Goal: Obtain resource: Download file/media

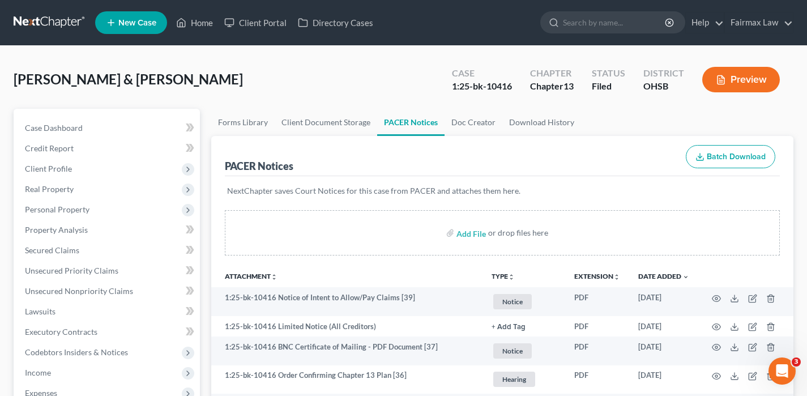
click at [52, 21] on link at bounding box center [50, 22] width 72 height 20
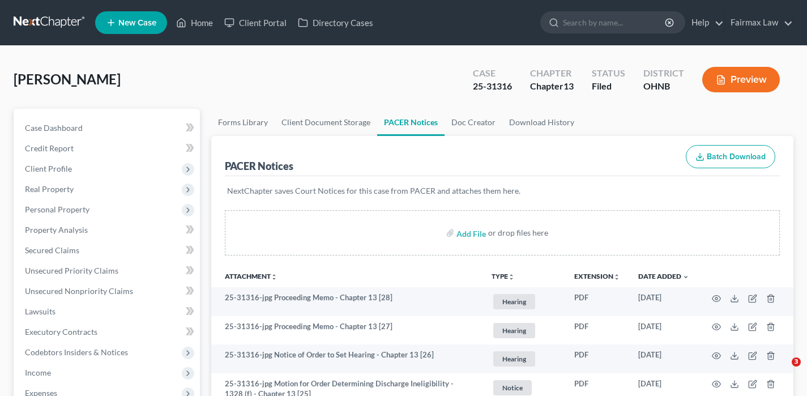
click at [49, 18] on link at bounding box center [50, 22] width 72 height 20
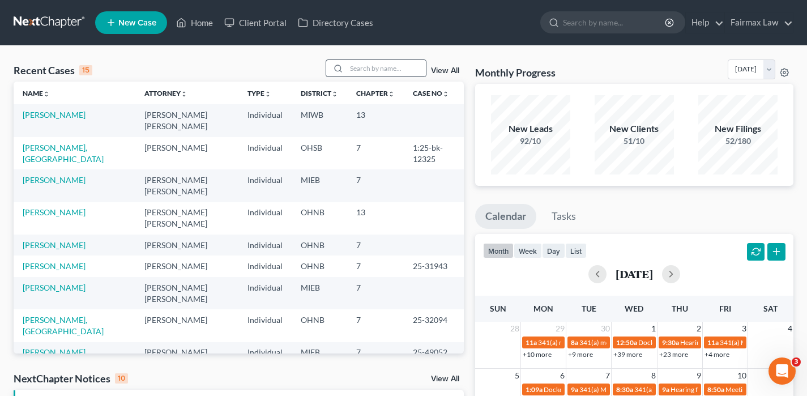
click at [367, 76] on div at bounding box center [375, 68] width 101 height 18
click at [377, 71] on input "search" at bounding box center [385, 68] width 79 height 16
paste input "De'Andrea Johnson"
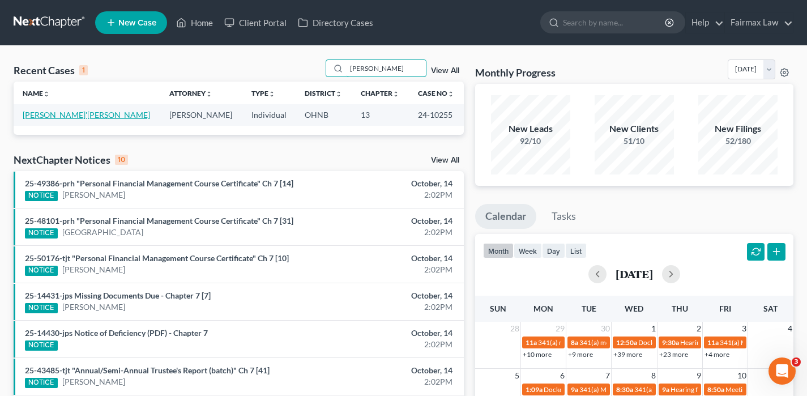
type input "De'Andrea Johnson"
click at [76, 117] on link "Johnson, De'Andrea" at bounding box center [86, 115] width 127 height 10
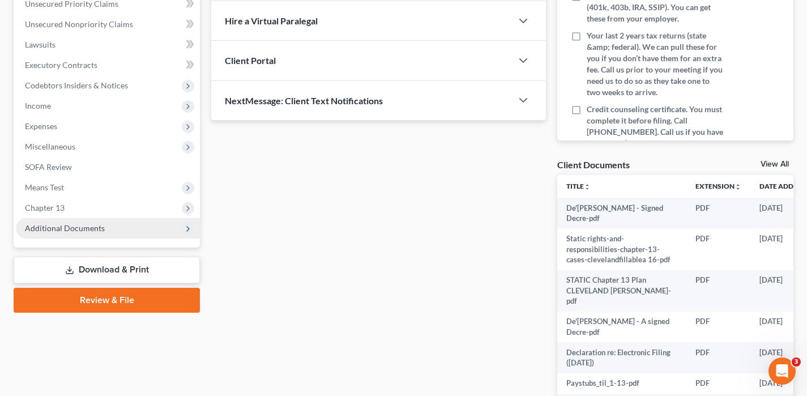
scroll to position [268, 0]
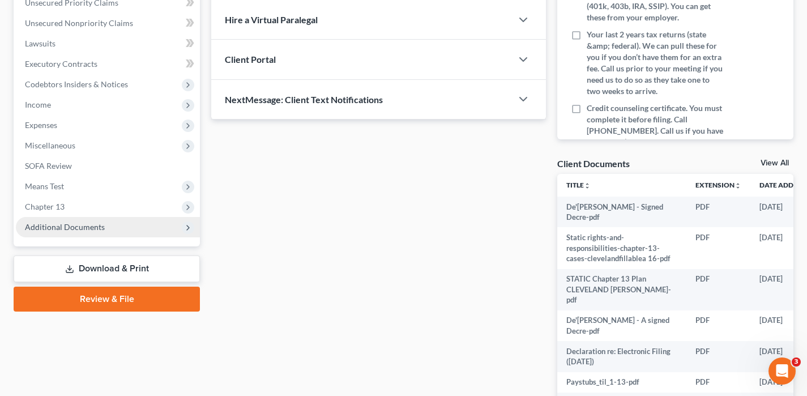
click at [52, 223] on span "Additional Documents" at bounding box center [65, 227] width 80 height 10
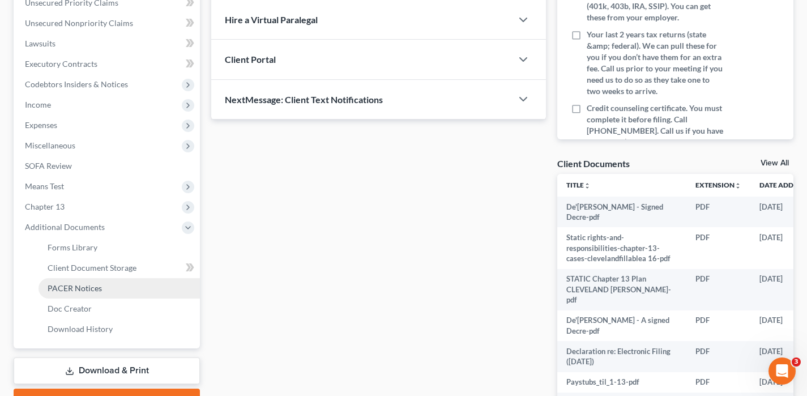
click at [62, 282] on link "PACER Notices" at bounding box center [118, 288] width 161 height 20
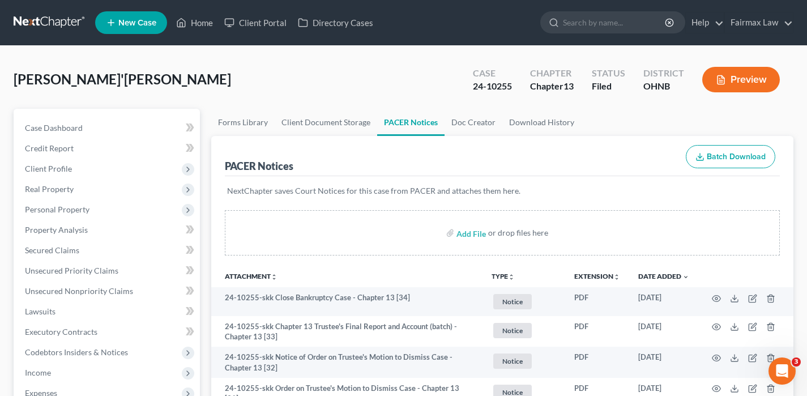
click at [45, 23] on link at bounding box center [50, 22] width 72 height 20
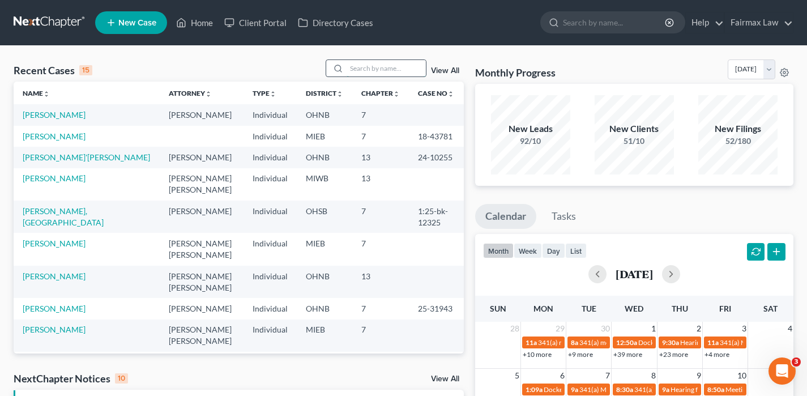
click at [375, 62] on input "search" at bounding box center [385, 68] width 79 height 16
type input "c"
paste input "Cerveny"
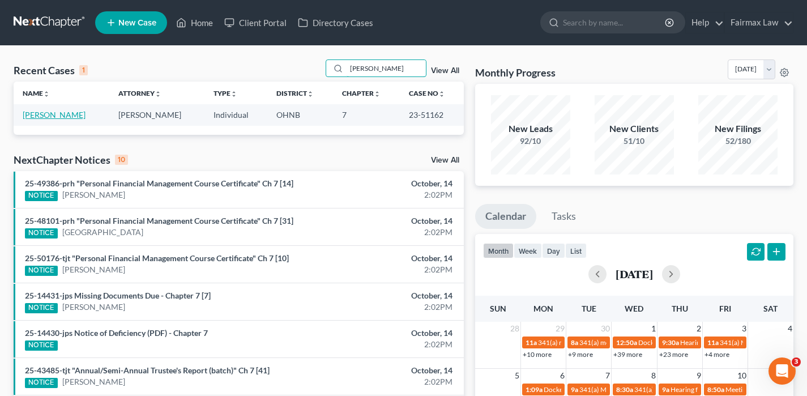
type input "Cerveny"
click at [75, 114] on link "Cerveny, Richard" at bounding box center [54, 115] width 63 height 10
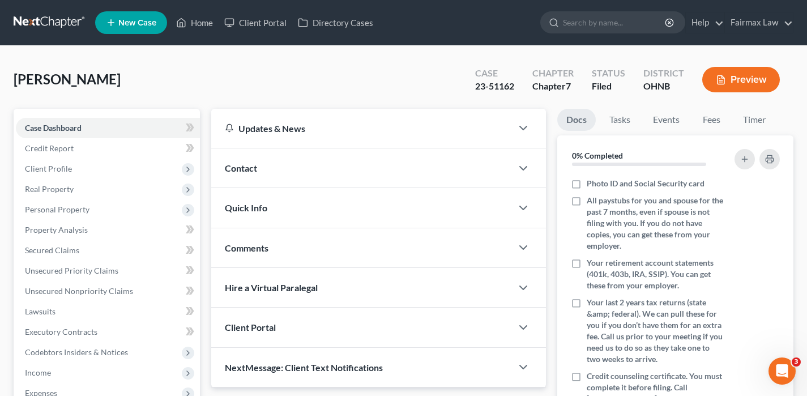
scroll to position [333, 0]
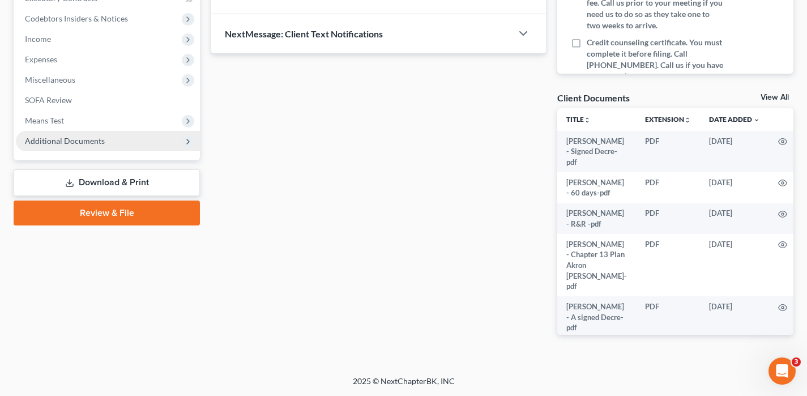
click at [74, 139] on span "Additional Documents" at bounding box center [65, 141] width 80 height 10
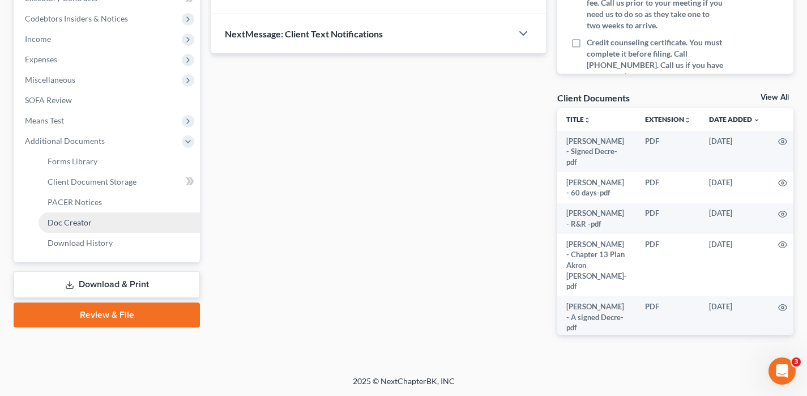
click at [78, 215] on link "Doc Creator" at bounding box center [118, 222] width 161 height 20
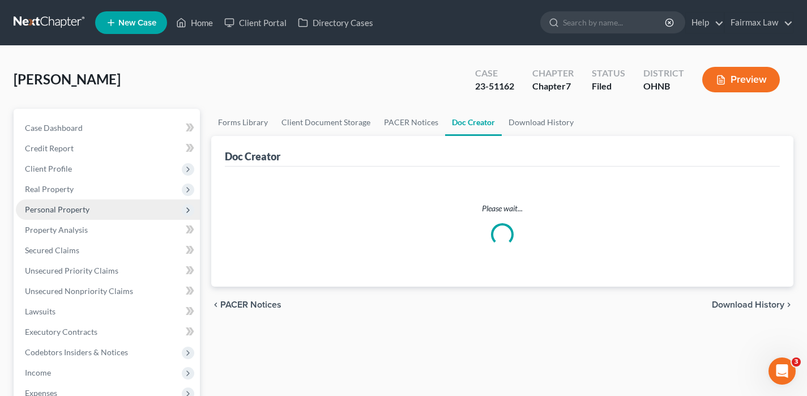
scroll to position [308, 0]
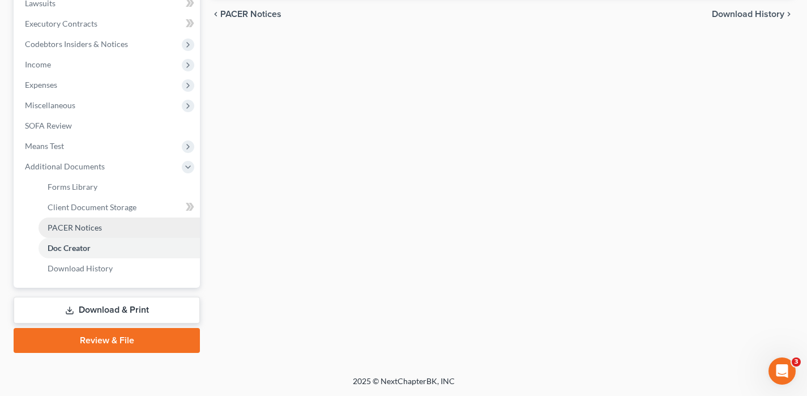
click at [78, 222] on span "PACER Notices" at bounding box center [75, 227] width 54 height 10
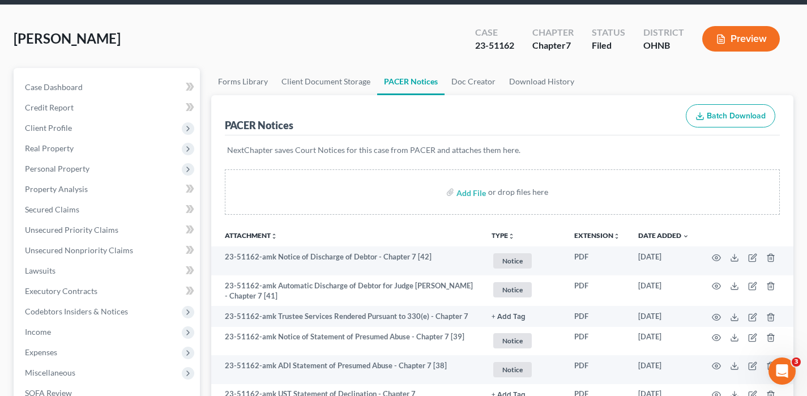
scroll to position [39, 0]
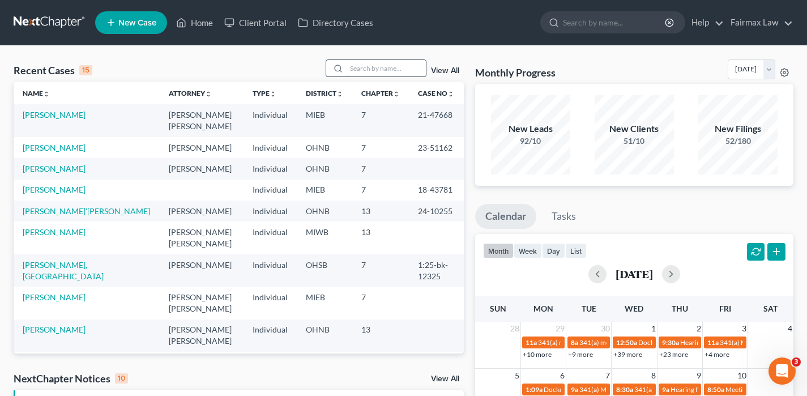
click at [378, 72] on input "search" at bounding box center [385, 68] width 79 height 16
type input "barber"
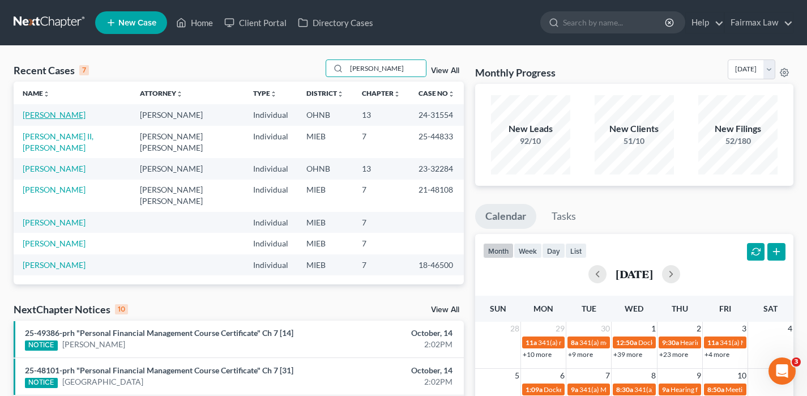
click at [51, 117] on link "Barber, Charlie" at bounding box center [54, 115] width 63 height 10
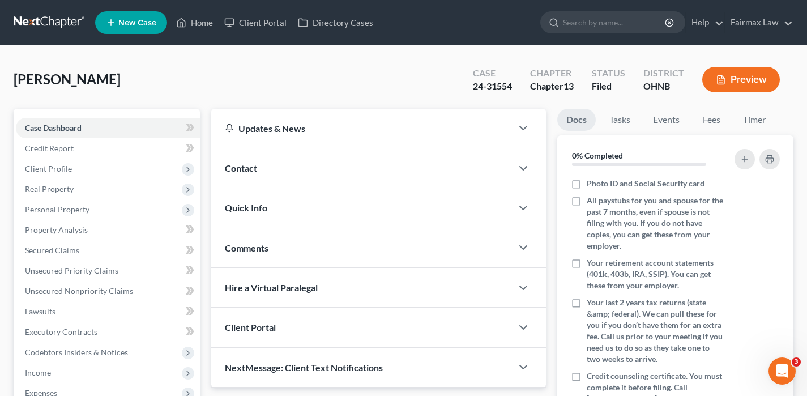
scroll to position [333, 0]
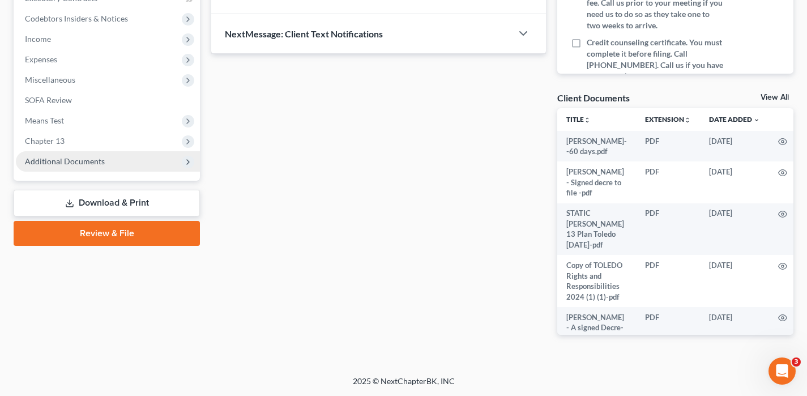
click at [84, 163] on span "Additional Documents" at bounding box center [65, 161] width 80 height 10
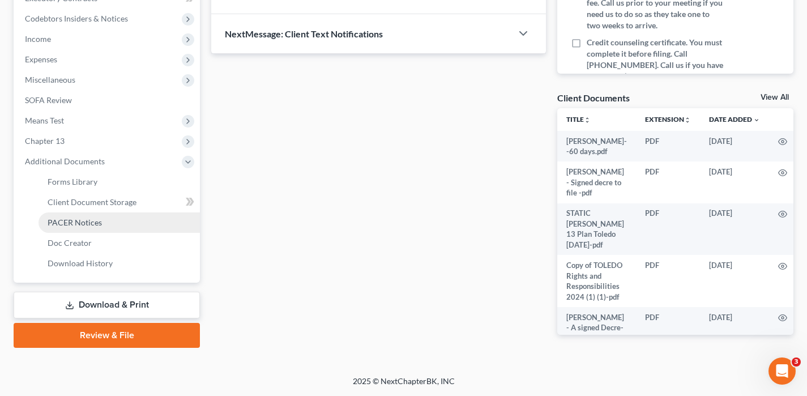
click at [92, 218] on span "PACER Notices" at bounding box center [75, 222] width 54 height 10
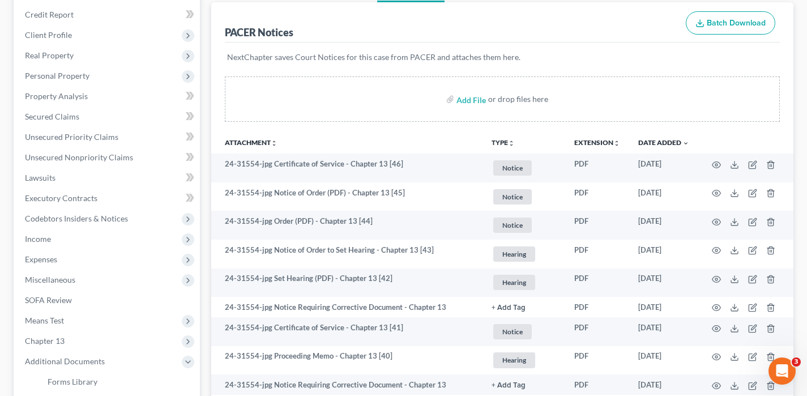
scroll to position [139, 0]
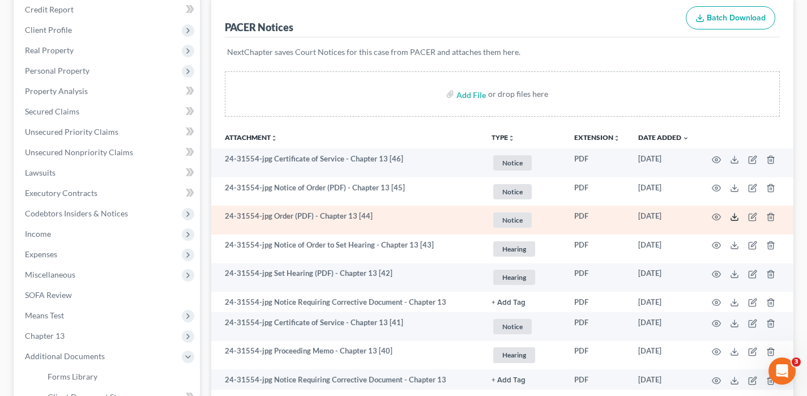
click at [734, 216] on line at bounding box center [734, 215] width 0 height 5
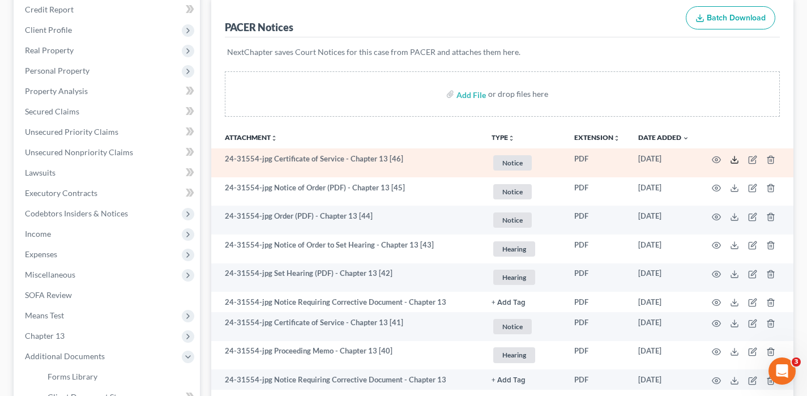
click at [735, 162] on icon at bounding box center [734, 159] width 9 height 9
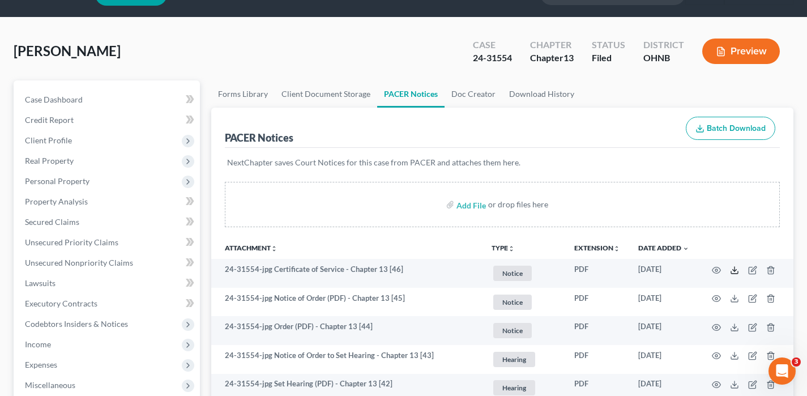
scroll to position [0, 0]
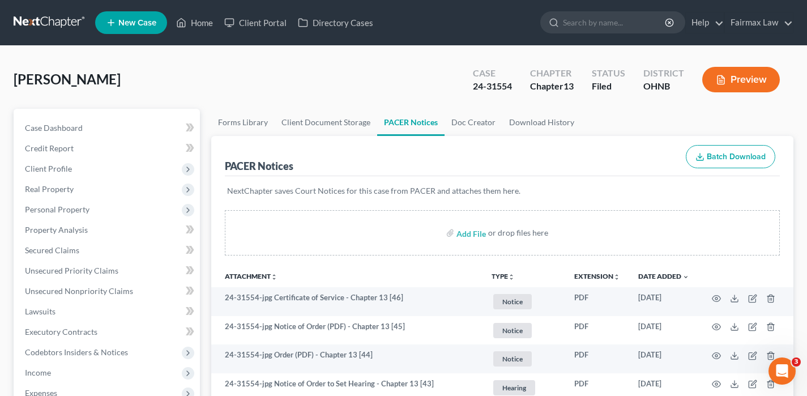
click at [44, 17] on link at bounding box center [50, 22] width 72 height 20
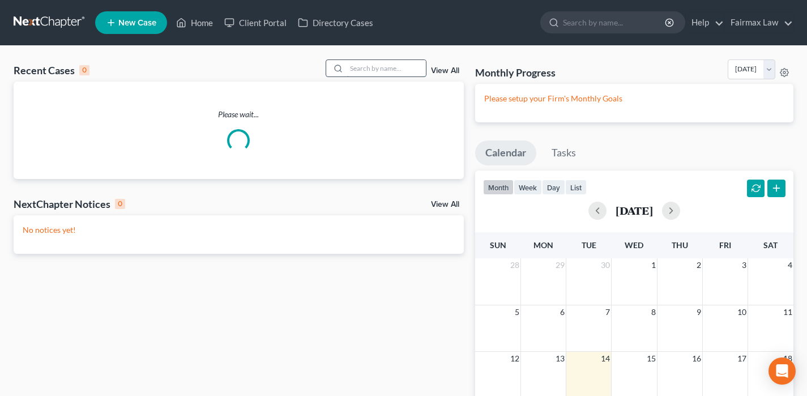
click at [365, 65] on input "search" at bounding box center [385, 68] width 79 height 16
paste input "[PERSON_NAME]"
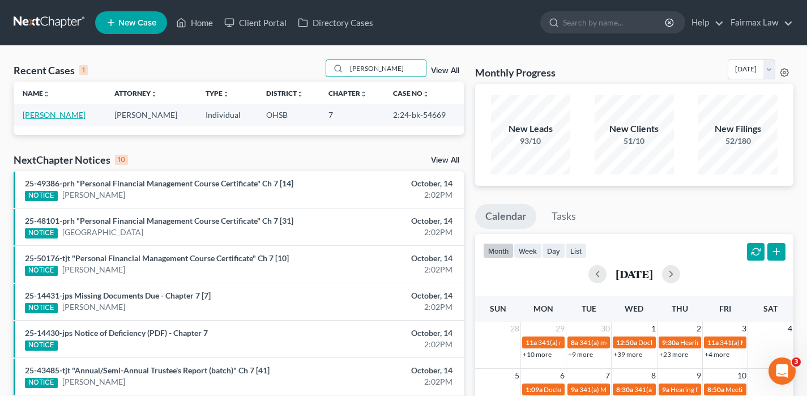
type input "[PERSON_NAME]"
click at [58, 117] on link "[PERSON_NAME]" at bounding box center [54, 115] width 63 height 10
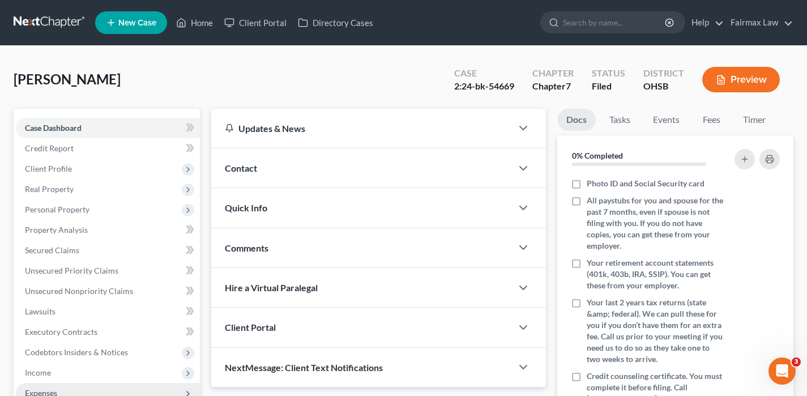
scroll to position [219, 0]
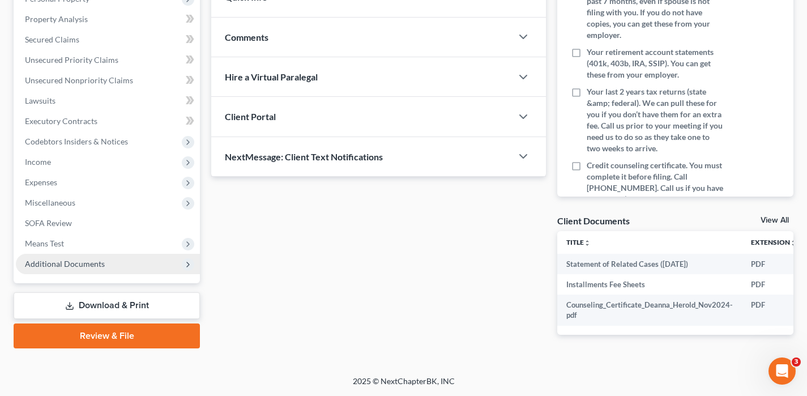
click at [58, 259] on span "Additional Documents" at bounding box center [65, 264] width 80 height 10
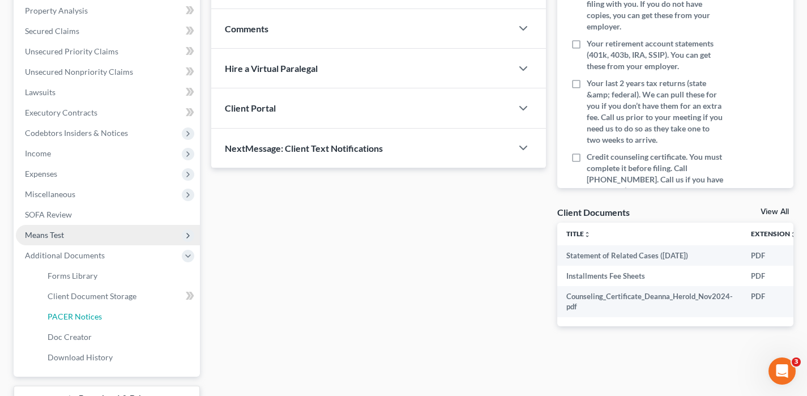
click at [76, 318] on span "PACER Notices" at bounding box center [75, 316] width 54 height 10
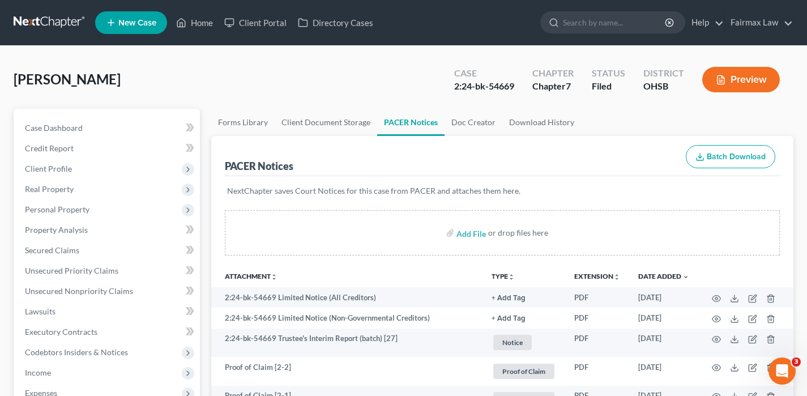
click at [62, 20] on link at bounding box center [50, 22] width 72 height 20
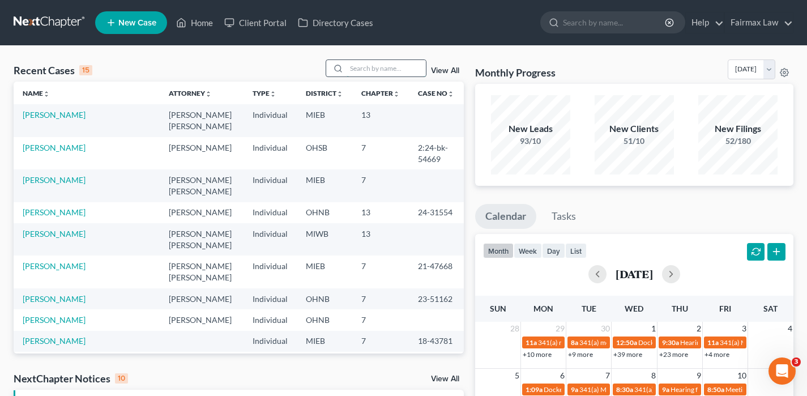
click at [370, 69] on input "search" at bounding box center [385, 68] width 79 height 16
paste input "Deanna Herold"
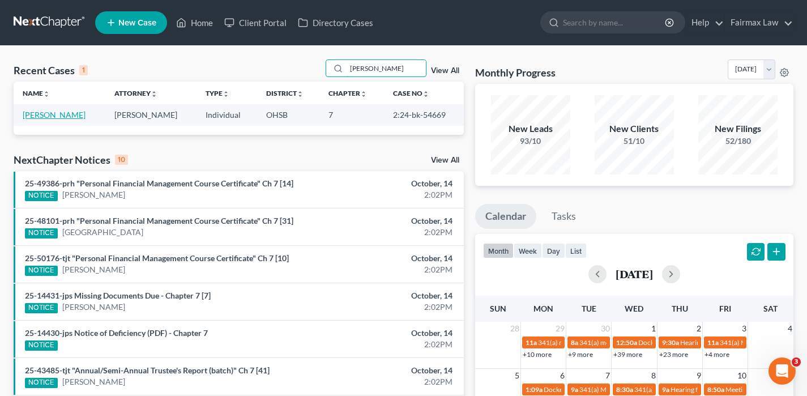
type input "Deanna Herold"
click at [65, 117] on link "[PERSON_NAME]" at bounding box center [54, 115] width 63 height 10
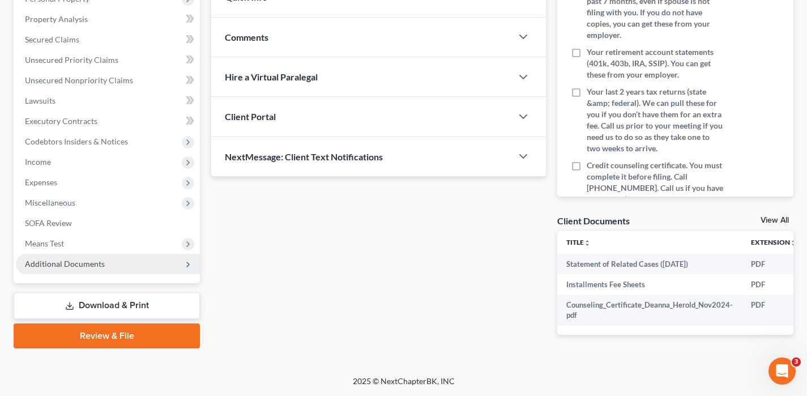
click at [56, 259] on span "Additional Documents" at bounding box center [65, 264] width 80 height 10
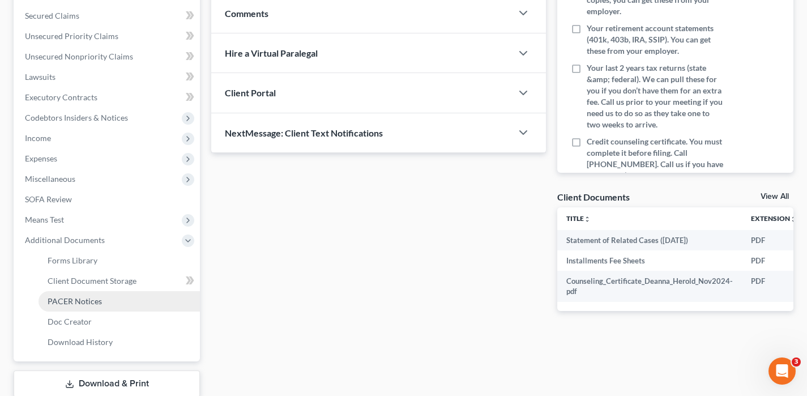
click at [67, 299] on span "PACER Notices" at bounding box center [75, 301] width 54 height 10
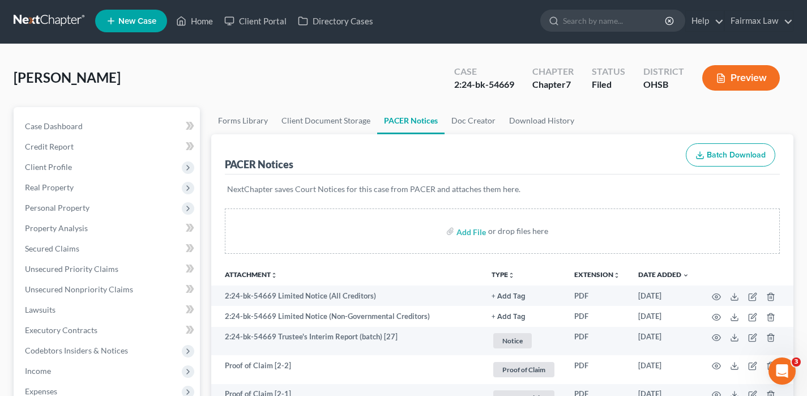
scroll to position [3, 0]
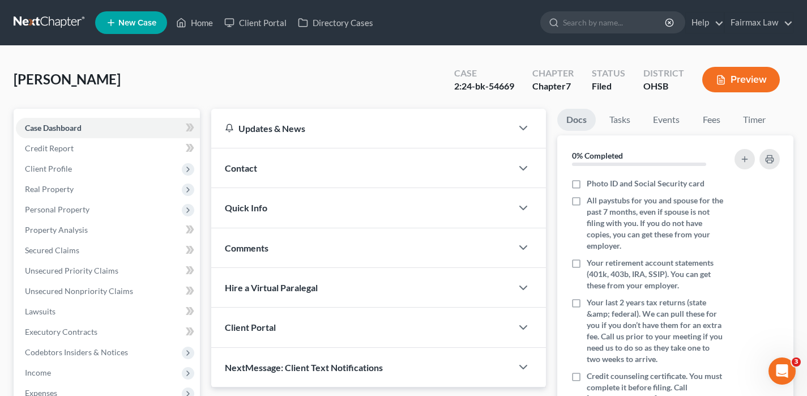
click at [40, 24] on link at bounding box center [50, 22] width 72 height 20
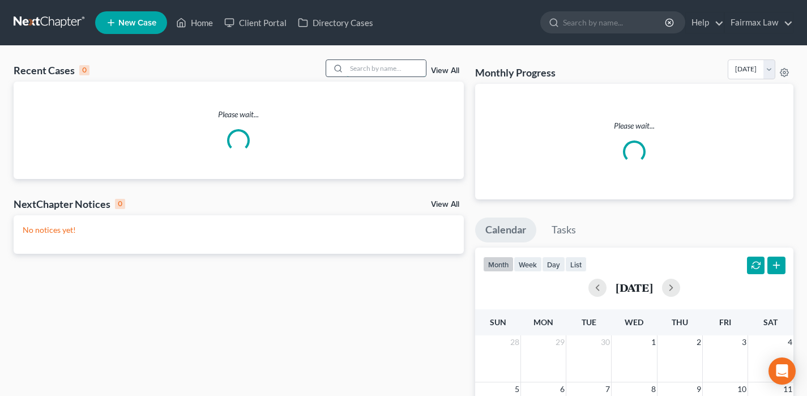
click at [406, 70] on input "search" at bounding box center [385, 68] width 79 height 16
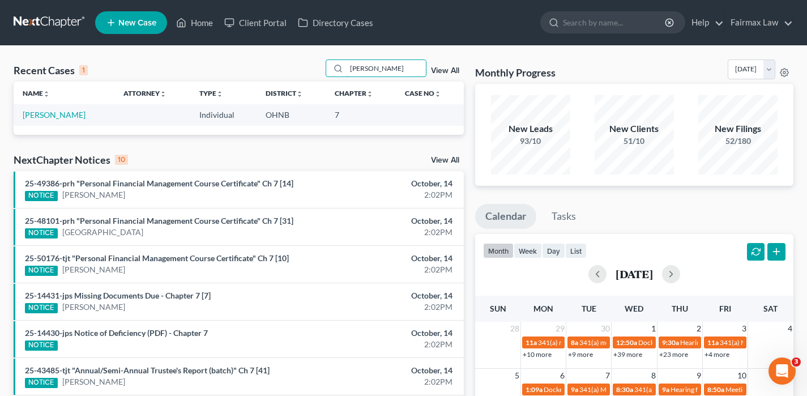
drag, startPoint x: 372, startPoint y: 72, endPoint x: 324, endPoint y: 61, distance: 49.6
click at [325, 61] on div "Recent Cases 1 conkle View All" at bounding box center [239, 70] width 450 height 22
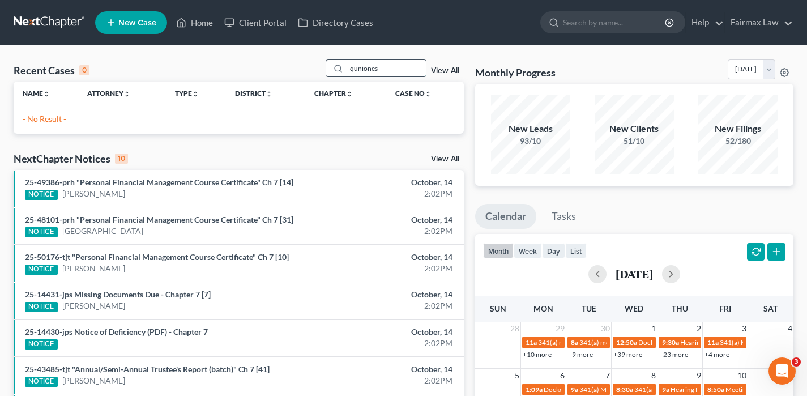
drag, startPoint x: 389, startPoint y: 68, endPoint x: 329, endPoint y: 61, distance: 61.0
click at [329, 61] on div "quniones" at bounding box center [375, 68] width 101 height 18
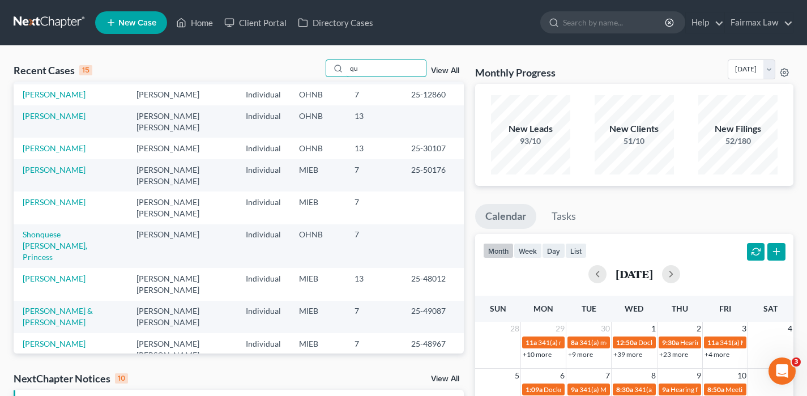
scroll to position [112, 0]
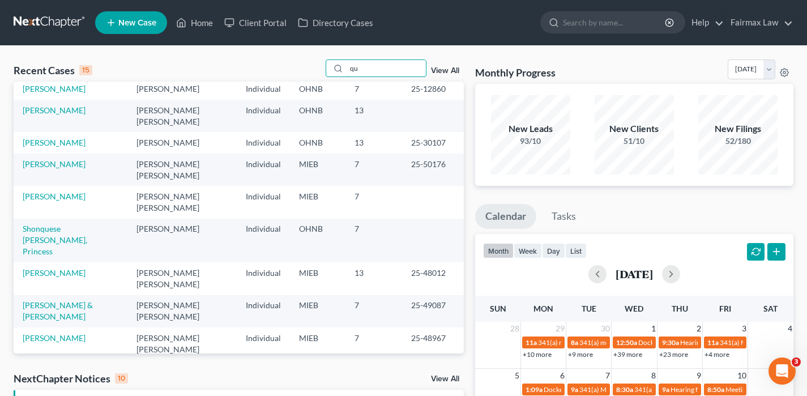
drag, startPoint x: 361, startPoint y: 68, endPoint x: 311, endPoint y: 65, distance: 49.9
click at [311, 65] on div "Recent Cases 15 qu View All" at bounding box center [239, 70] width 450 height 22
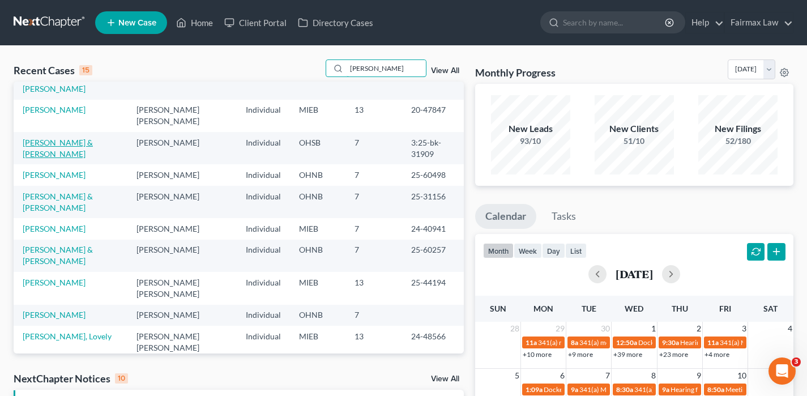
scroll to position [101, 0]
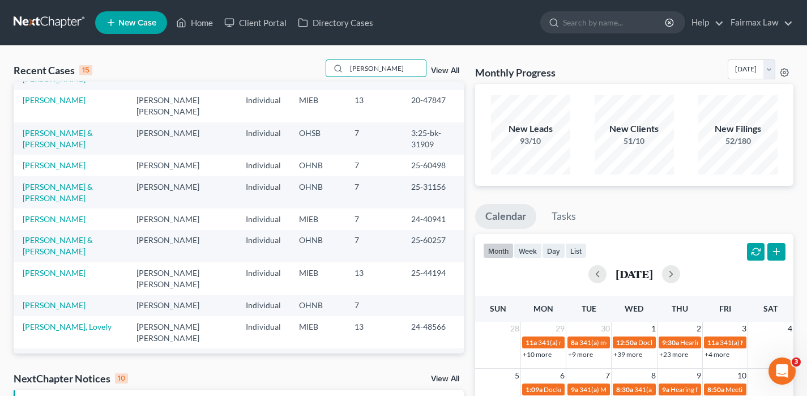
type input "angela"
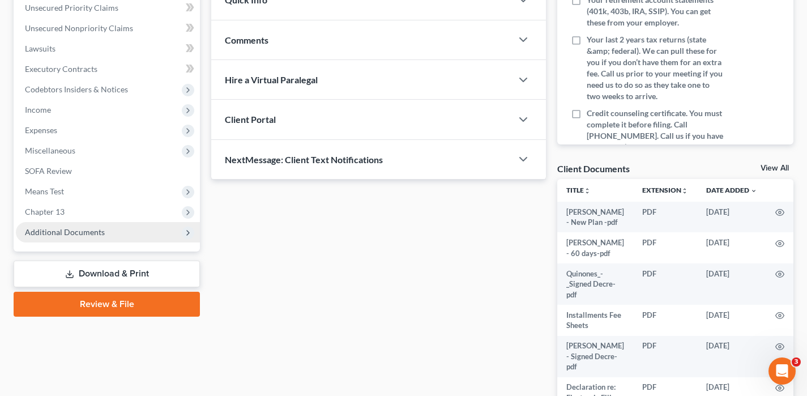
scroll to position [264, 0]
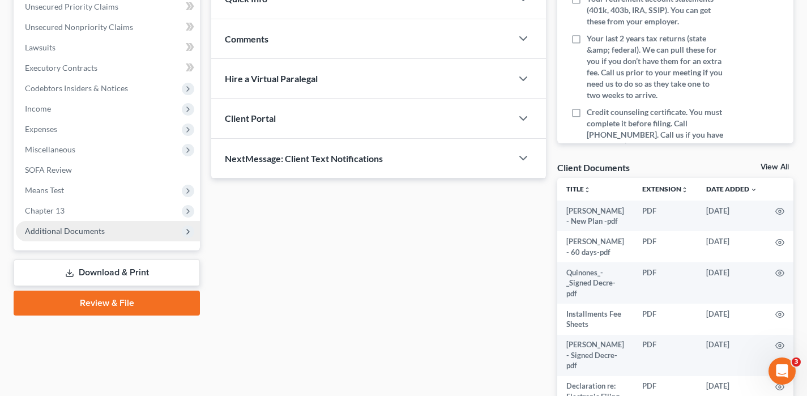
click at [91, 233] on span "Additional Documents" at bounding box center [65, 231] width 80 height 10
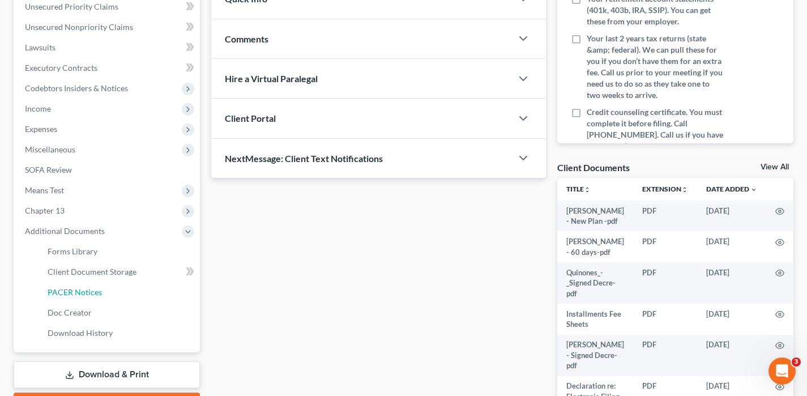
click at [87, 290] on span "PACER Notices" at bounding box center [75, 292] width 54 height 10
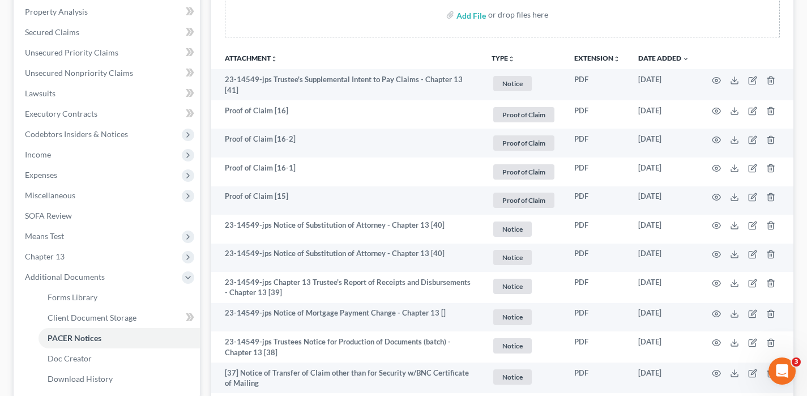
scroll to position [229, 0]
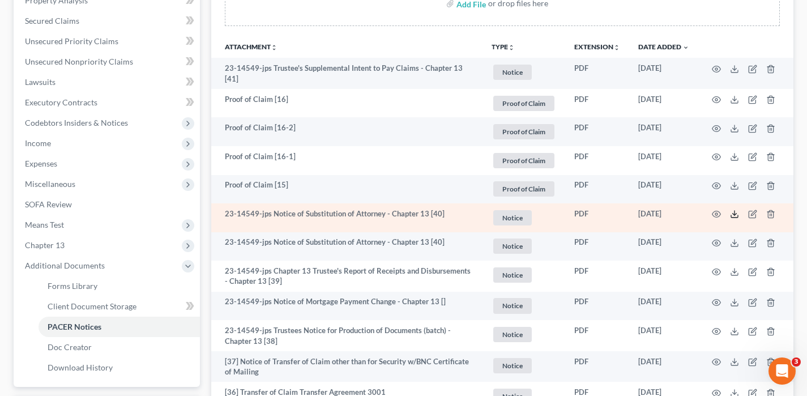
click at [733, 216] on icon at bounding box center [734, 216] width 7 height 2
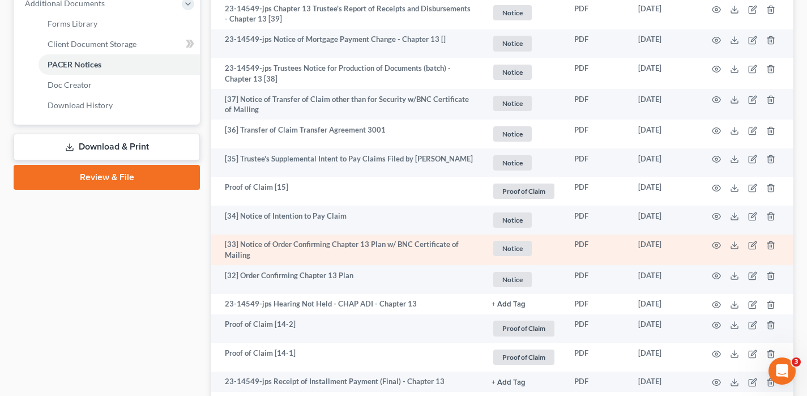
scroll to position [478, 0]
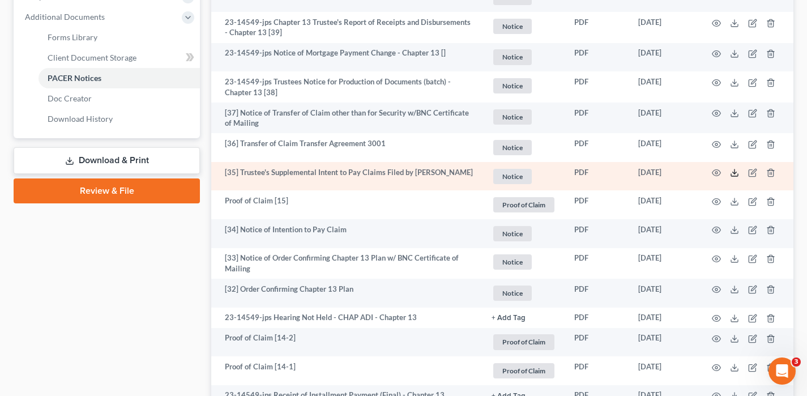
click at [734, 170] on line at bounding box center [734, 171] width 0 height 5
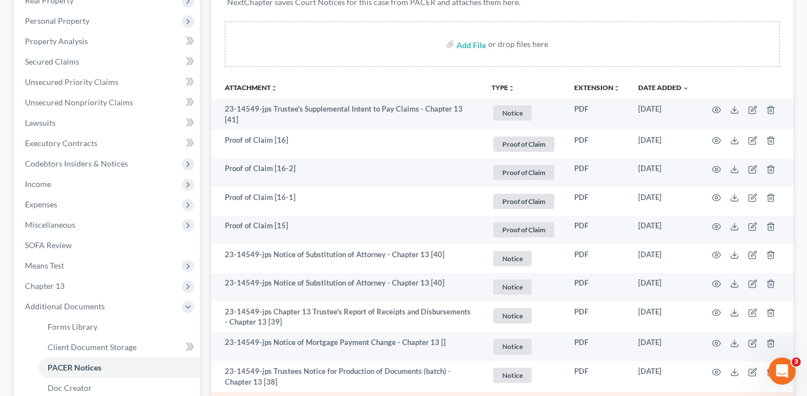
scroll to position [182, 0]
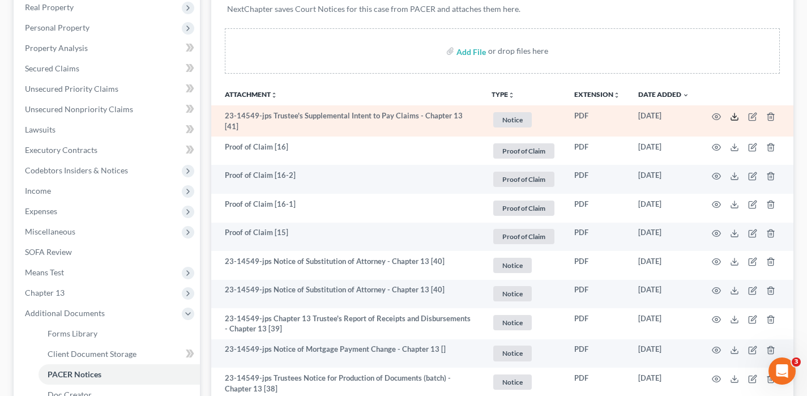
click at [735, 117] on icon at bounding box center [734, 116] width 9 height 9
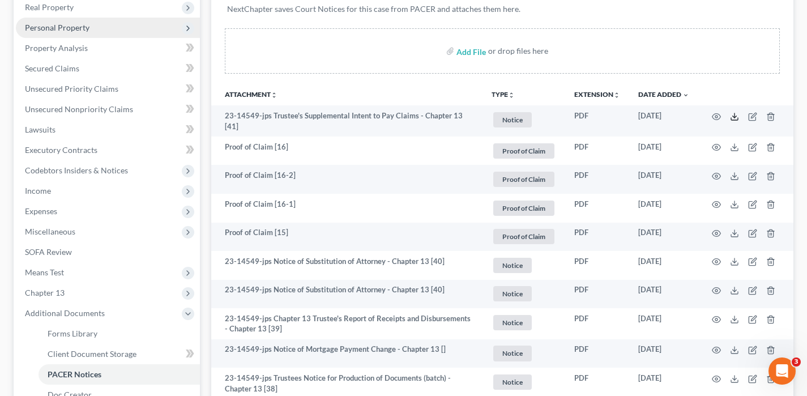
scroll to position [0, 0]
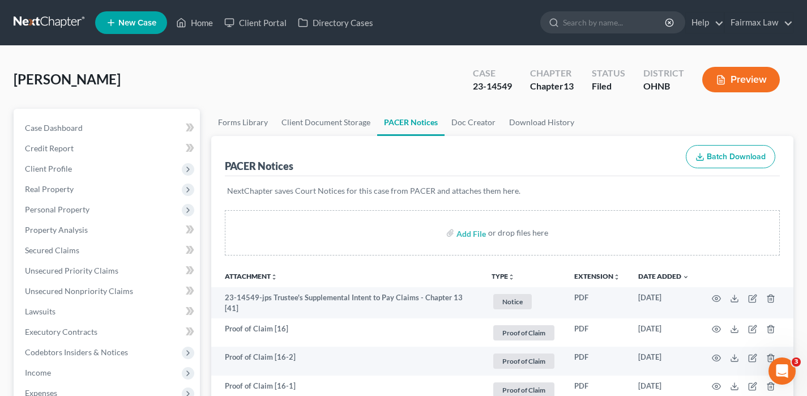
click at [59, 25] on link at bounding box center [50, 22] width 72 height 20
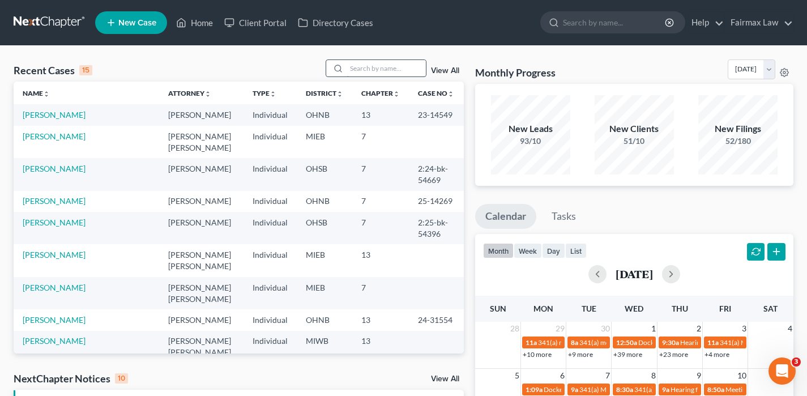
click at [365, 60] on input "search" at bounding box center [385, 68] width 79 height 16
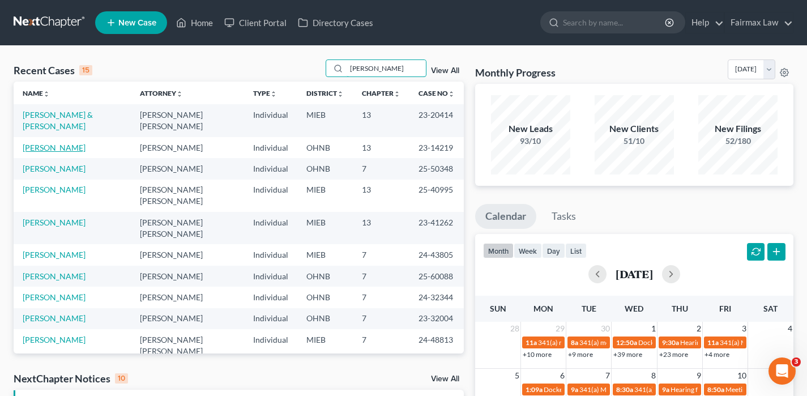
type input "[PERSON_NAME]"
click at [70, 147] on link "[PERSON_NAME]" at bounding box center [54, 148] width 63 height 10
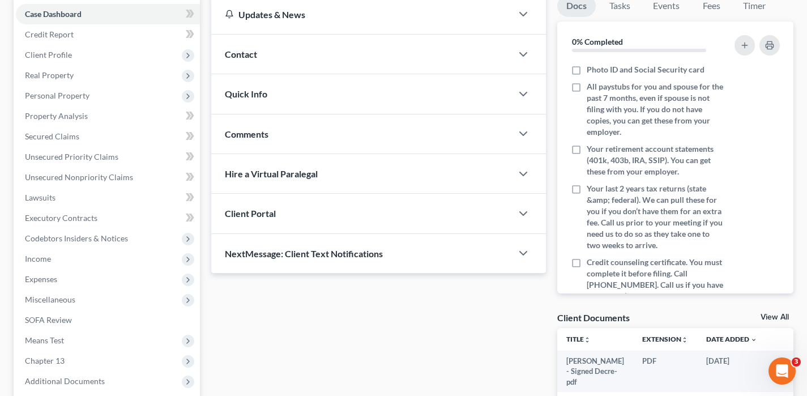
scroll to position [333, 0]
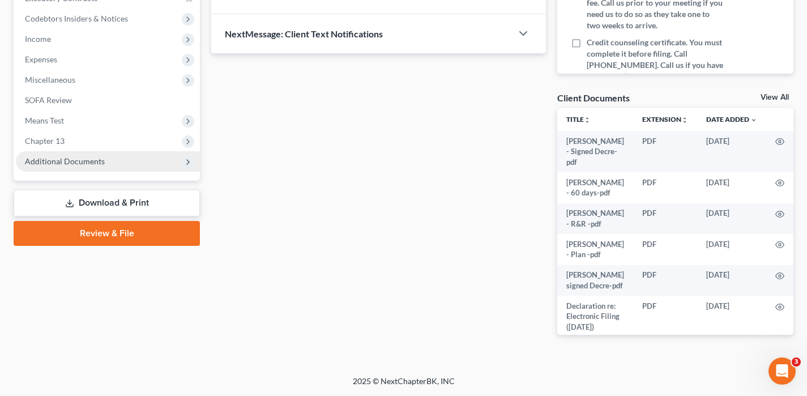
click at [70, 162] on span "Additional Documents" at bounding box center [65, 161] width 80 height 10
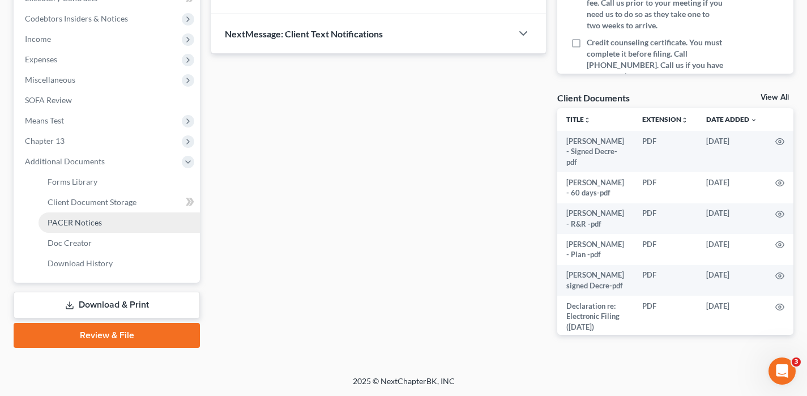
click at [73, 225] on span "PACER Notices" at bounding box center [75, 222] width 54 height 10
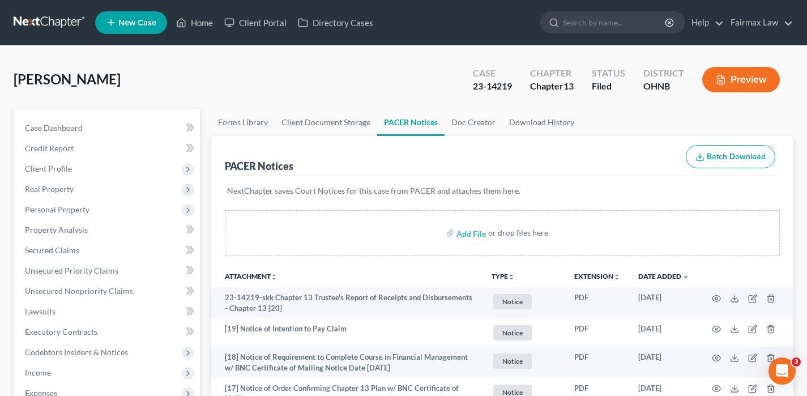
click at [65, 25] on link at bounding box center [50, 22] width 72 height 20
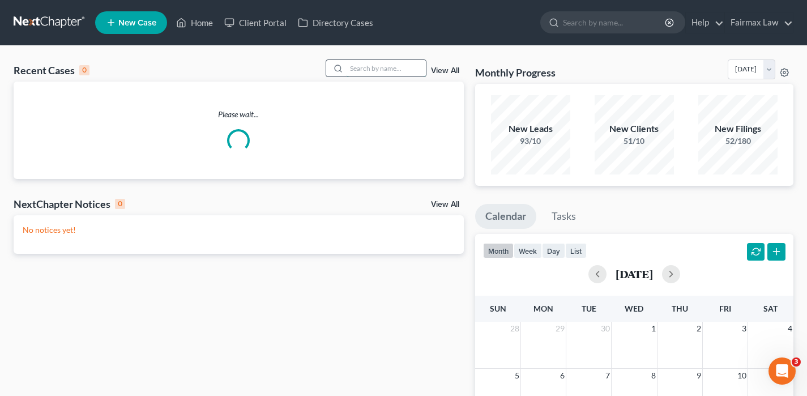
click at [370, 68] on input "search" at bounding box center [385, 68] width 79 height 16
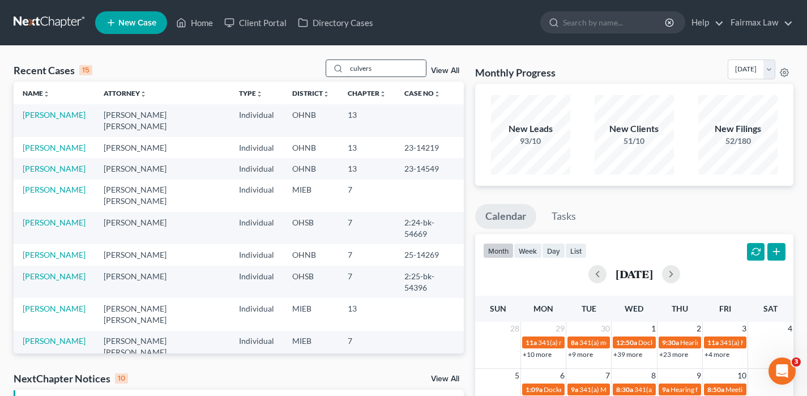
drag, startPoint x: 363, startPoint y: 67, endPoint x: 333, endPoint y: 67, distance: 30.0
click at [333, 67] on div "culvers" at bounding box center [375, 68] width 101 height 18
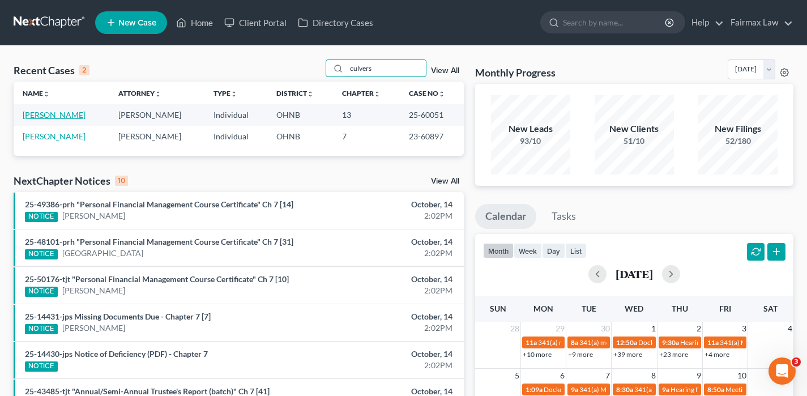
type input "culvers"
click at [62, 115] on link "[PERSON_NAME]" at bounding box center [54, 115] width 63 height 10
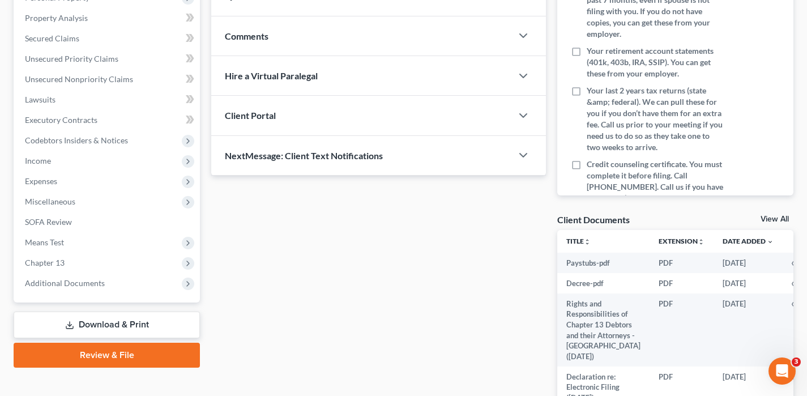
scroll to position [275, 0]
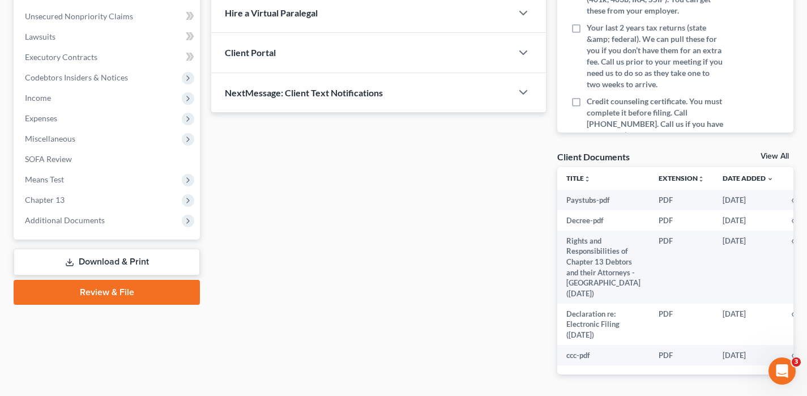
click at [78, 219] on span "Additional Documents" at bounding box center [65, 220] width 80 height 10
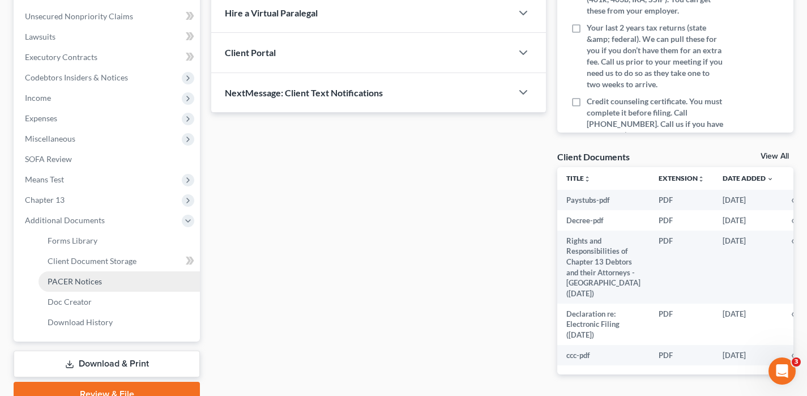
click at [85, 279] on span "PACER Notices" at bounding box center [75, 281] width 54 height 10
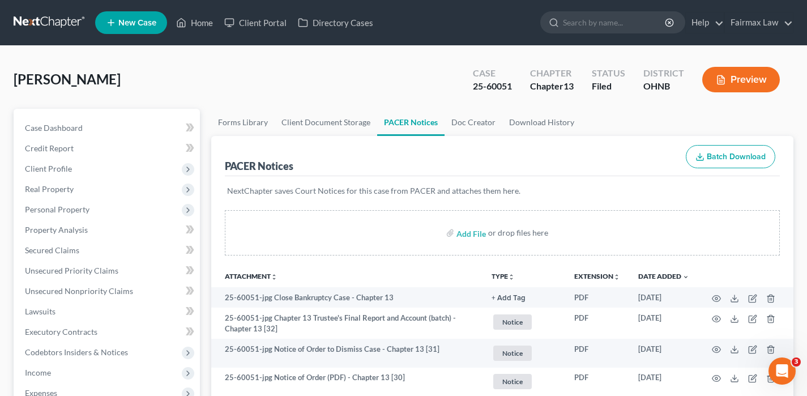
click at [46, 18] on link at bounding box center [50, 22] width 72 height 20
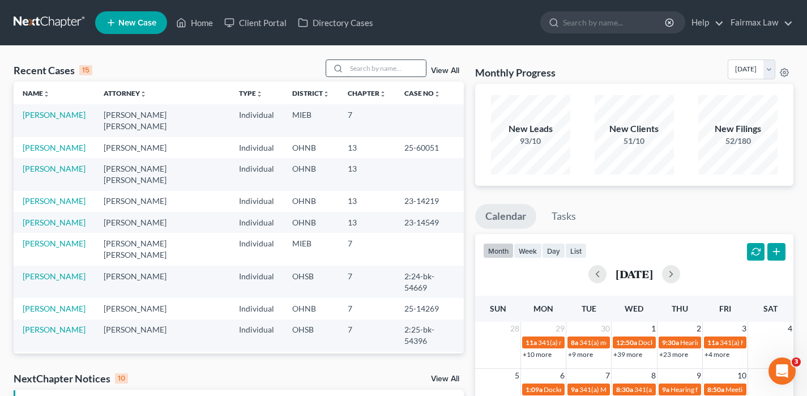
click at [360, 71] on input "search" at bounding box center [385, 68] width 79 height 16
click at [370, 67] on input "search" at bounding box center [385, 68] width 79 height 16
click at [359, 68] on input "search" at bounding box center [385, 68] width 79 height 16
click at [373, 65] on input "search" at bounding box center [385, 68] width 79 height 16
click at [373, 64] on input "search" at bounding box center [385, 68] width 79 height 16
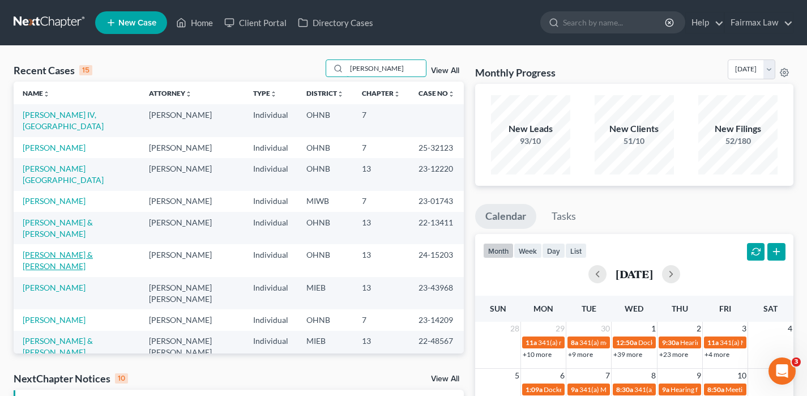
type input "curry"
click at [93, 250] on link "[PERSON_NAME] & [PERSON_NAME]" at bounding box center [58, 260] width 70 height 21
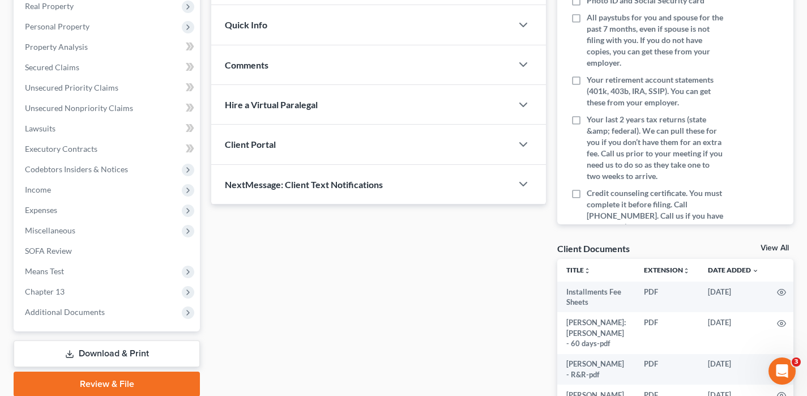
scroll to position [333, 0]
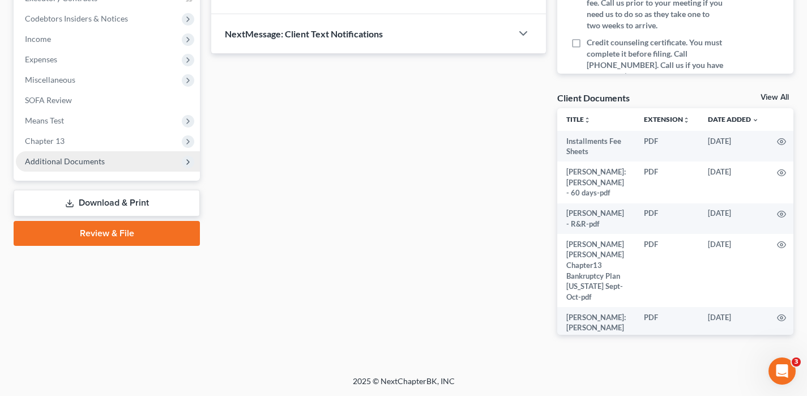
click at [91, 162] on span "Additional Documents" at bounding box center [65, 161] width 80 height 10
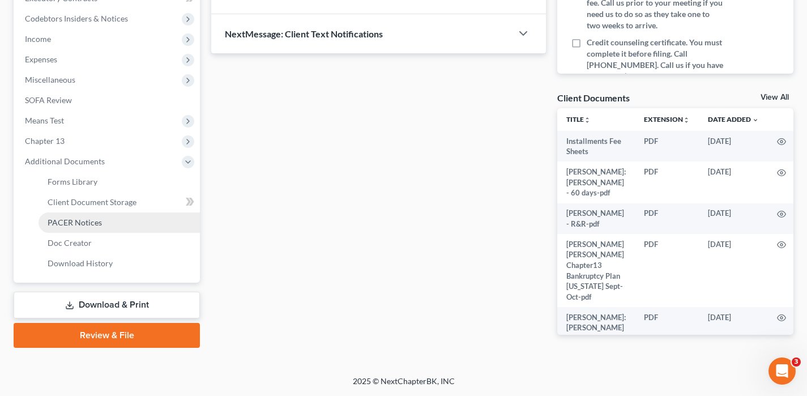
click at [82, 228] on link "PACER Notices" at bounding box center [118, 222] width 161 height 20
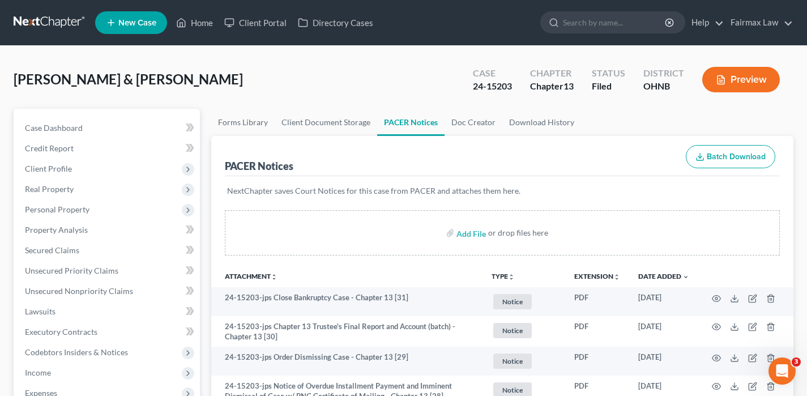
click at [58, 17] on link at bounding box center [50, 22] width 72 height 20
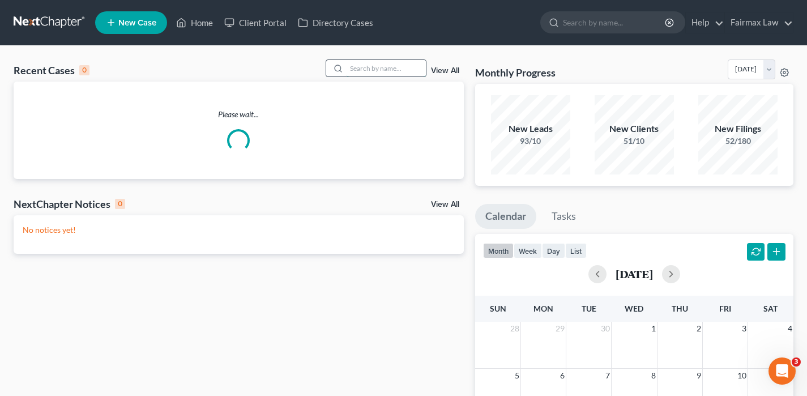
click at [372, 74] on input "search" at bounding box center [385, 68] width 79 height 16
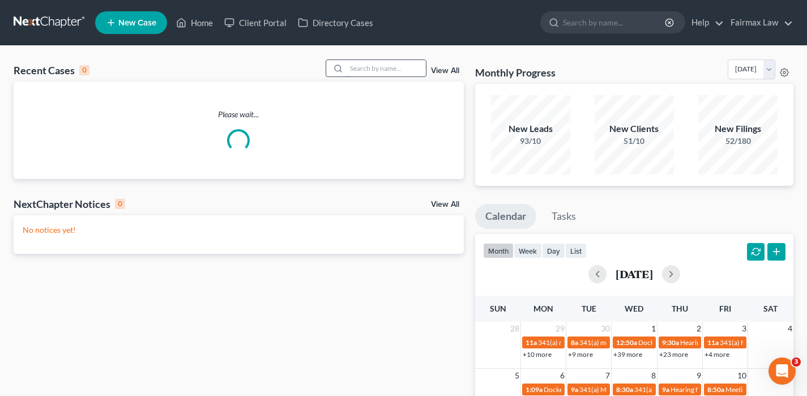
paste input "[PERSON_NAME]"
click at [375, 72] on input "search" at bounding box center [385, 68] width 79 height 16
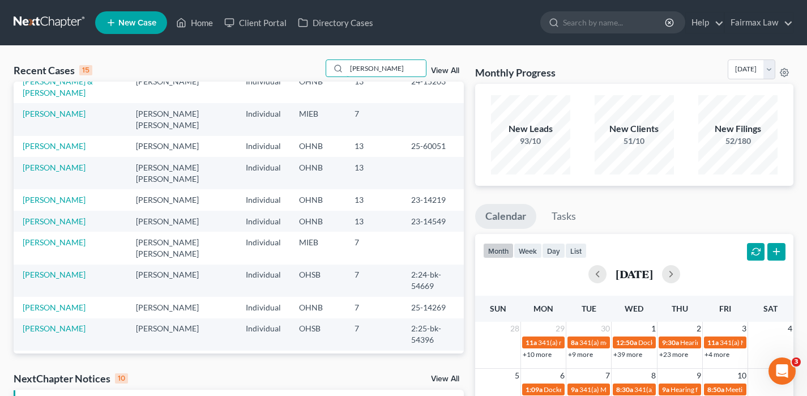
scroll to position [84, 0]
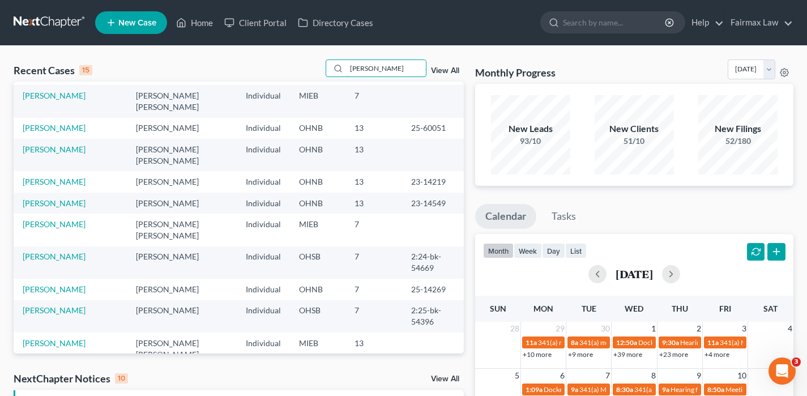
drag, startPoint x: 388, startPoint y: 70, endPoint x: 317, endPoint y: 50, distance: 74.0
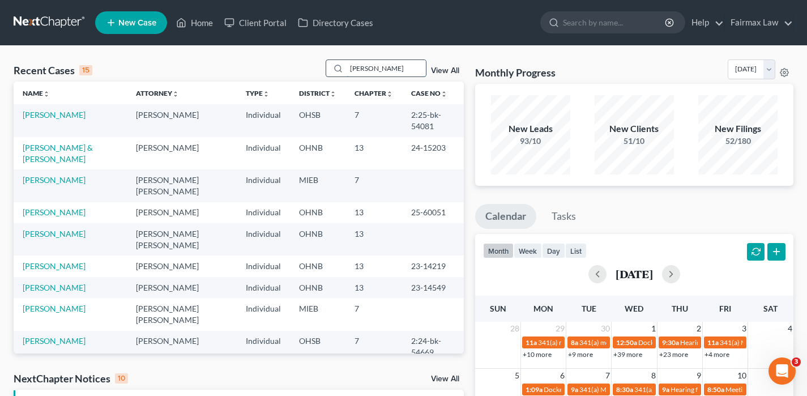
click at [386, 67] on input "[PERSON_NAME]" at bounding box center [385, 68] width 79 height 16
type input "D"
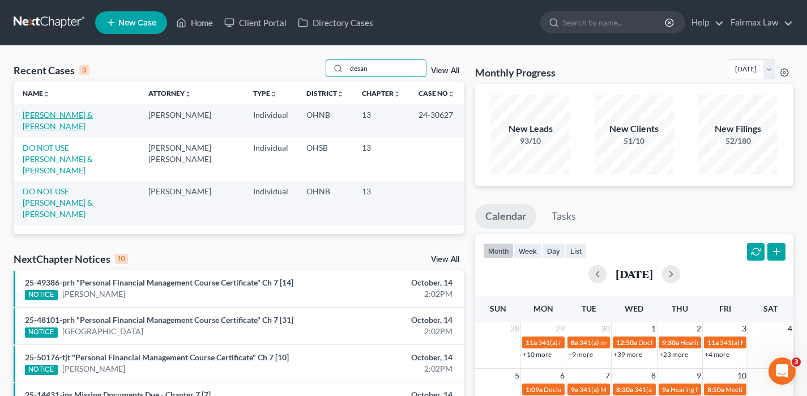
type input "desan"
click at [70, 115] on link "[PERSON_NAME] & [PERSON_NAME]" at bounding box center [58, 120] width 70 height 21
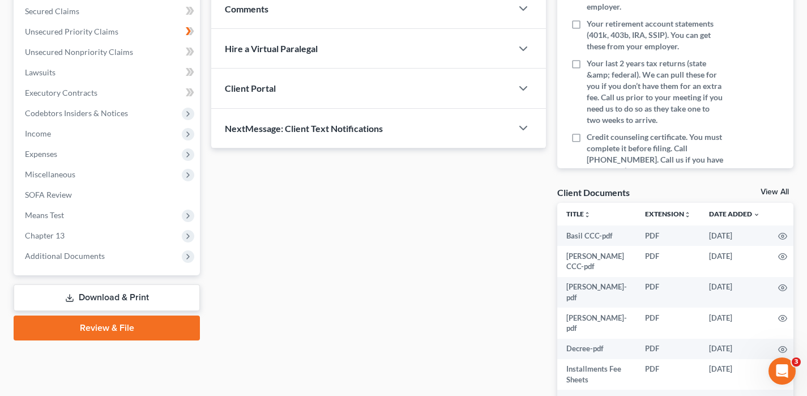
scroll to position [333, 0]
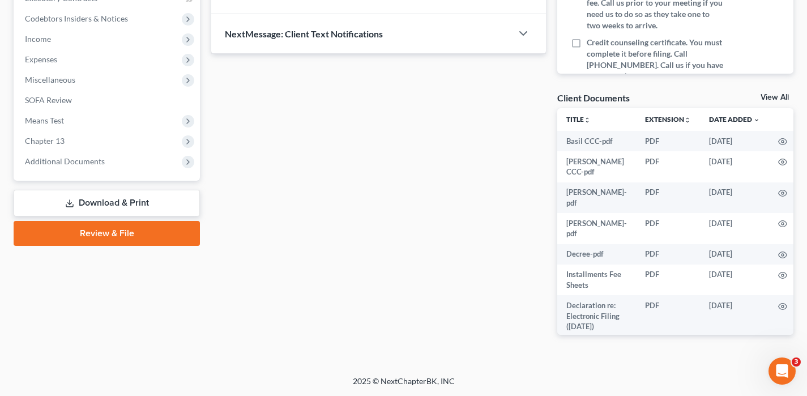
click at [83, 164] on span "Additional Documents" at bounding box center [65, 161] width 80 height 10
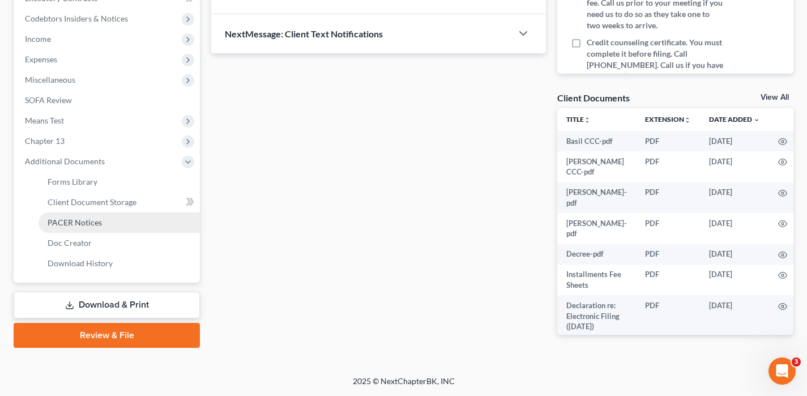
click at [90, 222] on span "PACER Notices" at bounding box center [75, 222] width 54 height 10
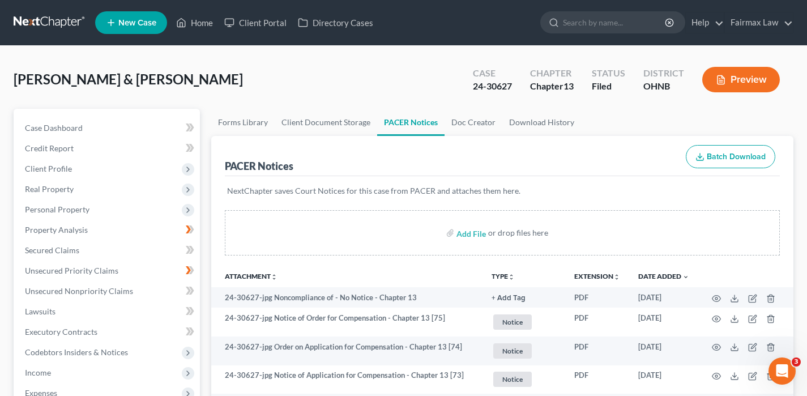
click at [65, 20] on link at bounding box center [50, 22] width 72 height 20
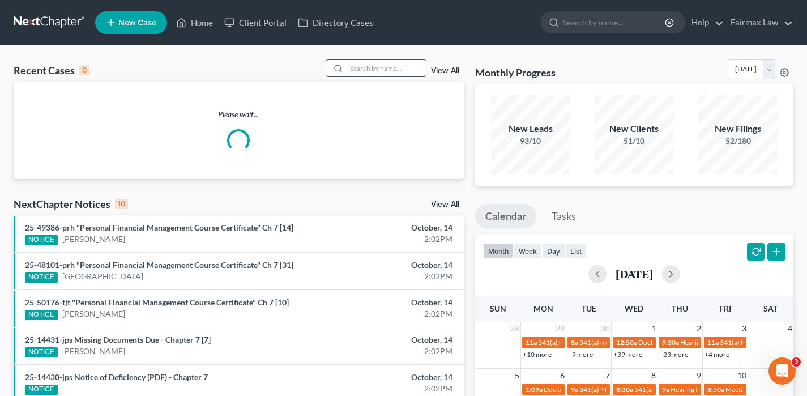
click at [368, 71] on input "search" at bounding box center [385, 68] width 79 height 16
type input "k"
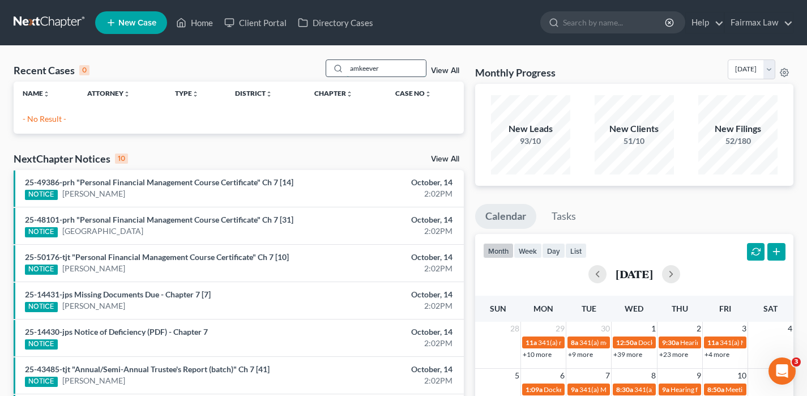
drag, startPoint x: 400, startPoint y: 70, endPoint x: 335, endPoint y: 66, distance: 65.7
click at [335, 66] on div "amkeever" at bounding box center [375, 68] width 101 height 18
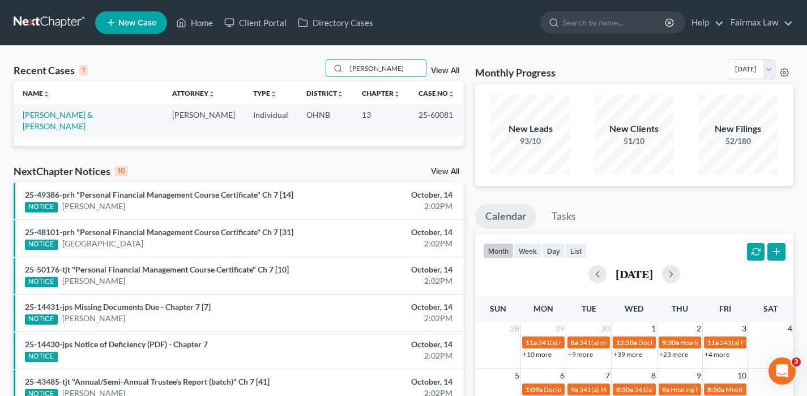
type input "[PERSON_NAME]"
click at [77, 114] on link "[PERSON_NAME] & [PERSON_NAME]" at bounding box center [58, 120] width 70 height 21
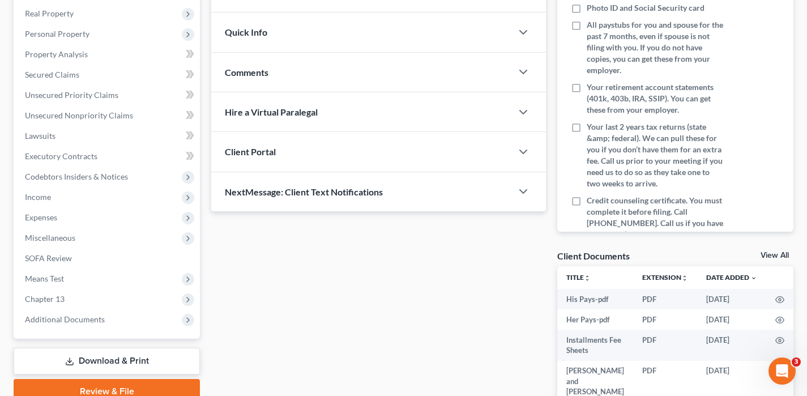
scroll to position [333, 0]
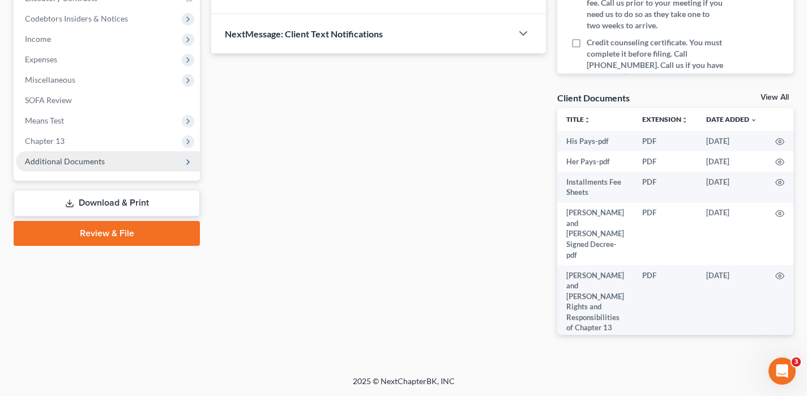
click at [88, 169] on span "Additional Documents" at bounding box center [108, 161] width 184 height 20
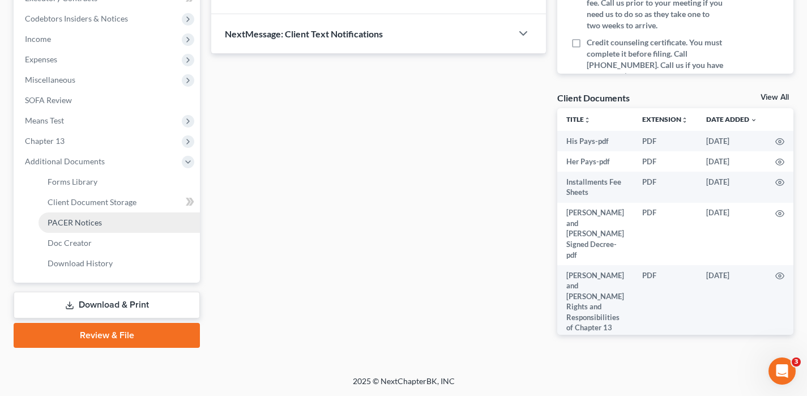
click at [88, 228] on link "PACER Notices" at bounding box center [118, 222] width 161 height 20
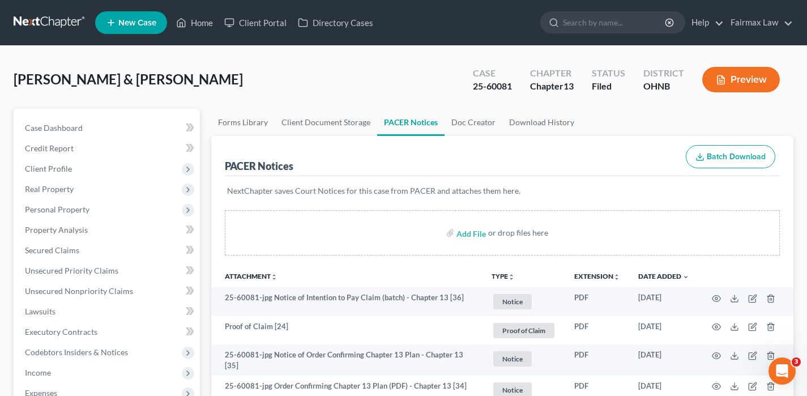
click at [49, 28] on link at bounding box center [50, 22] width 72 height 20
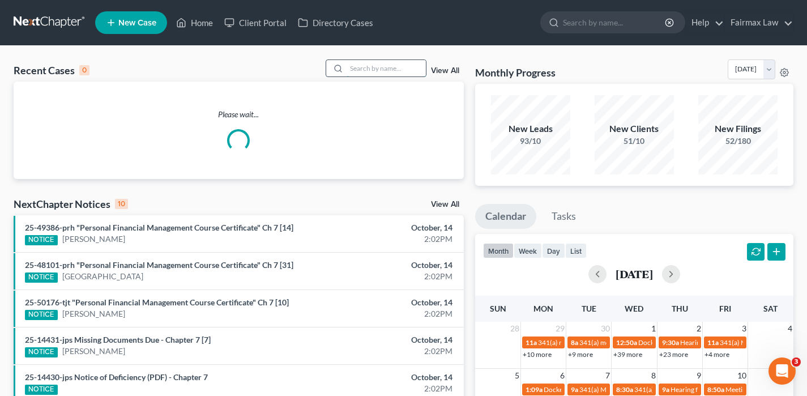
click at [387, 72] on input "search" at bounding box center [385, 68] width 79 height 16
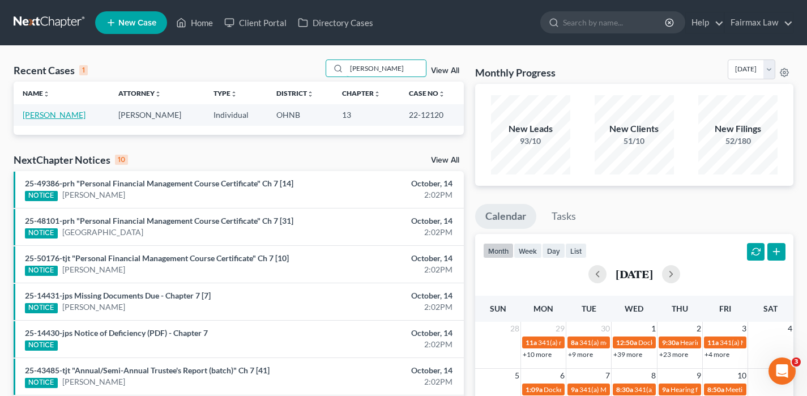
type input "stiles"
click at [46, 114] on link "[PERSON_NAME]" at bounding box center [54, 115] width 63 height 10
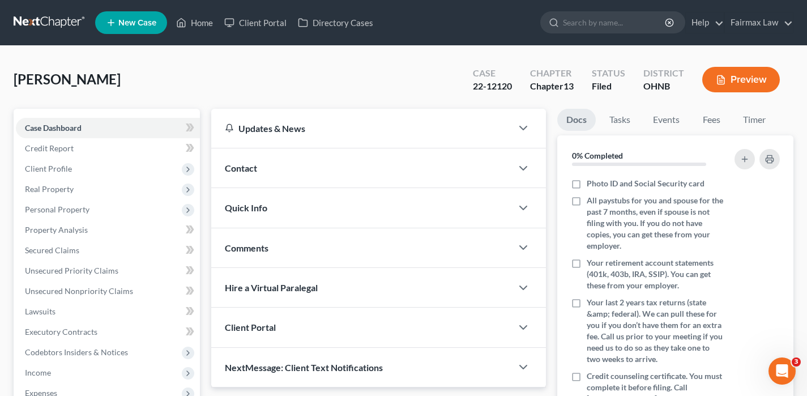
scroll to position [270, 0]
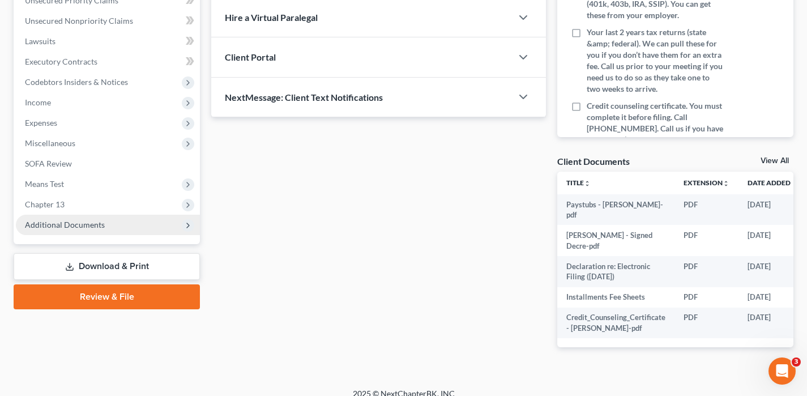
click at [58, 224] on span "Additional Documents" at bounding box center [65, 225] width 80 height 10
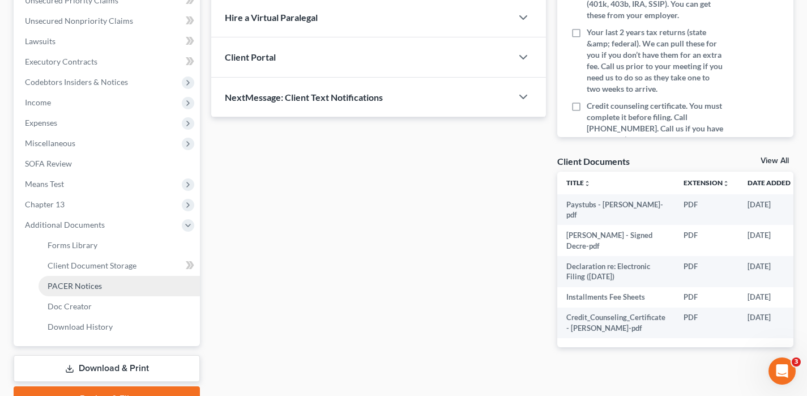
click at [66, 281] on span "PACER Notices" at bounding box center [75, 286] width 54 height 10
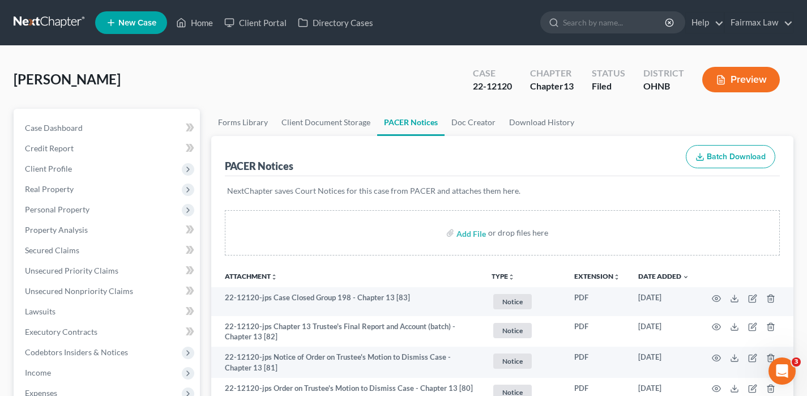
click at [61, 29] on link at bounding box center [50, 22] width 72 height 20
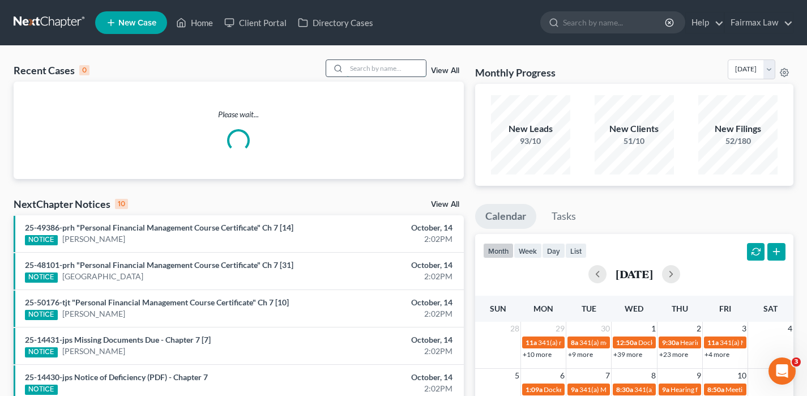
click at [360, 61] on input "search" at bounding box center [385, 68] width 79 height 16
paste input "[PERSON_NAME]"
drag, startPoint x: 388, startPoint y: 72, endPoint x: 328, endPoint y: 67, distance: 60.7
click at [328, 67] on div "Recent Cases 0 [PERSON_NAME] View All" at bounding box center [239, 70] width 450 height 22
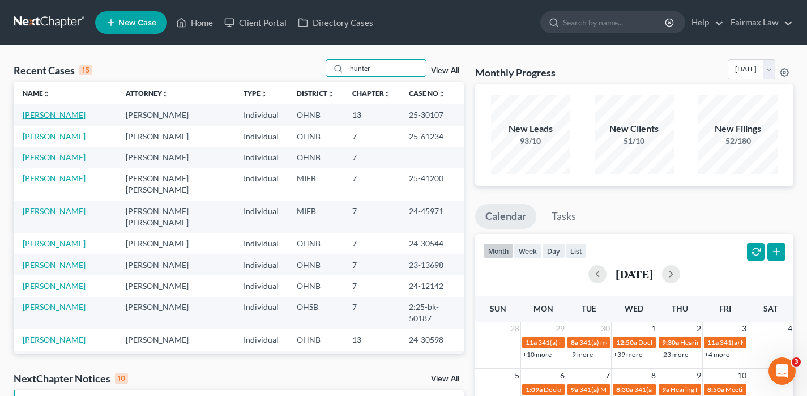
type input "hunter"
click at [70, 116] on link "[PERSON_NAME]" at bounding box center [54, 115] width 63 height 10
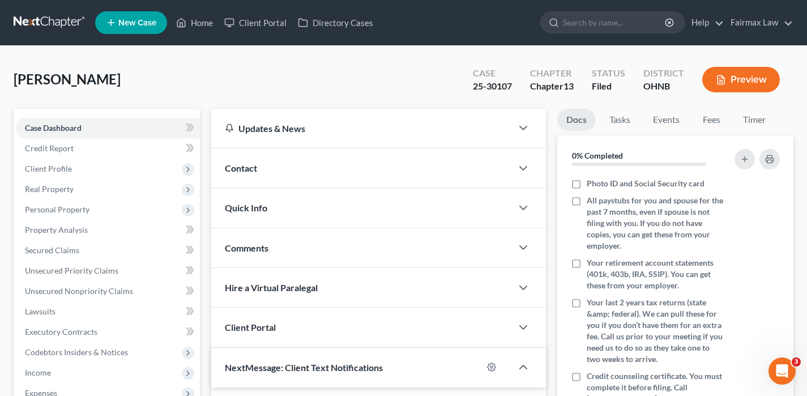
scroll to position [220, 0]
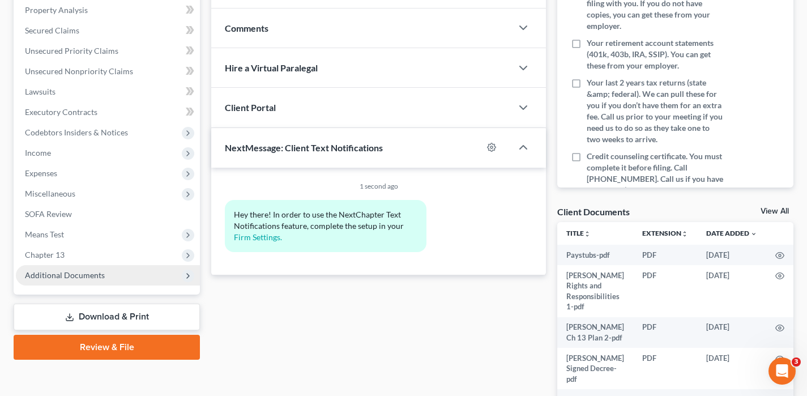
click at [91, 278] on span "Additional Documents" at bounding box center [65, 275] width 80 height 10
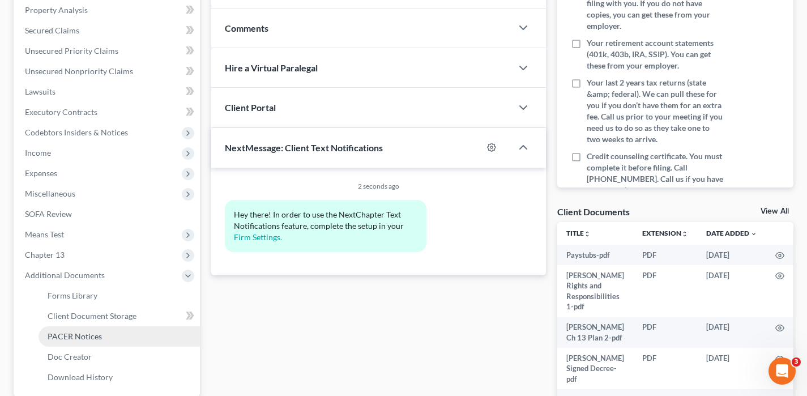
click at [75, 336] on span "PACER Notices" at bounding box center [75, 336] width 54 height 10
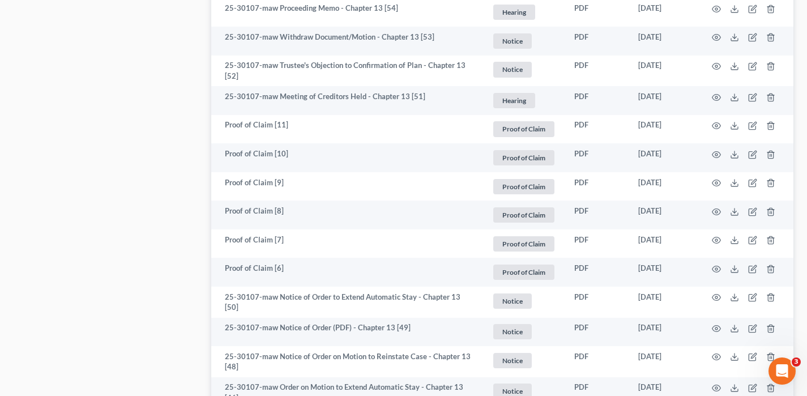
scroll to position [2161, 0]
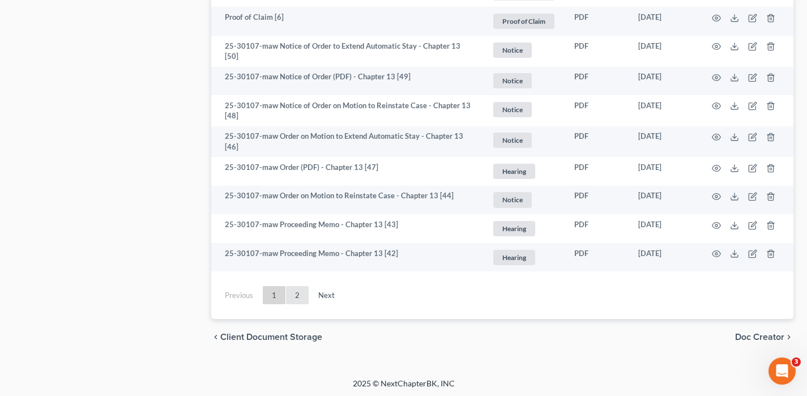
click at [297, 293] on link "2" at bounding box center [297, 295] width 23 height 18
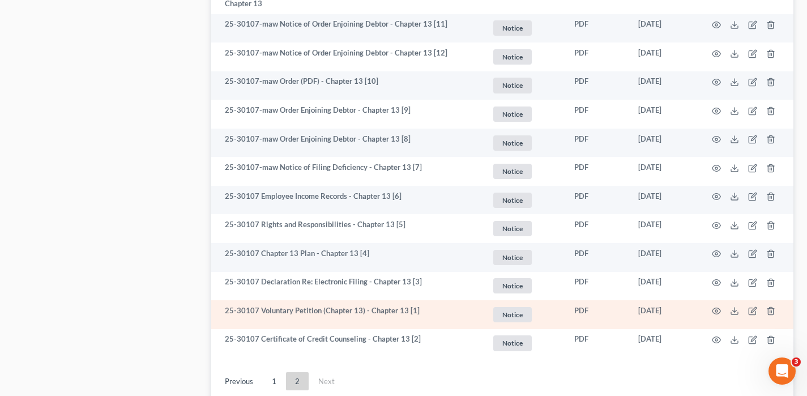
scroll to position [1435, 0]
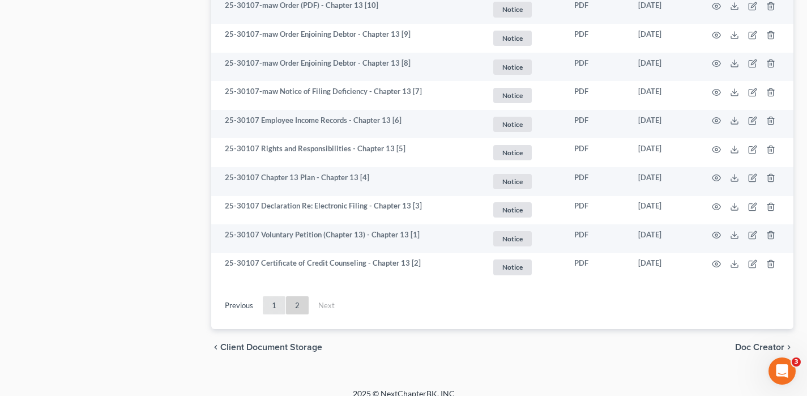
click at [276, 296] on link "1" at bounding box center [274, 305] width 23 height 18
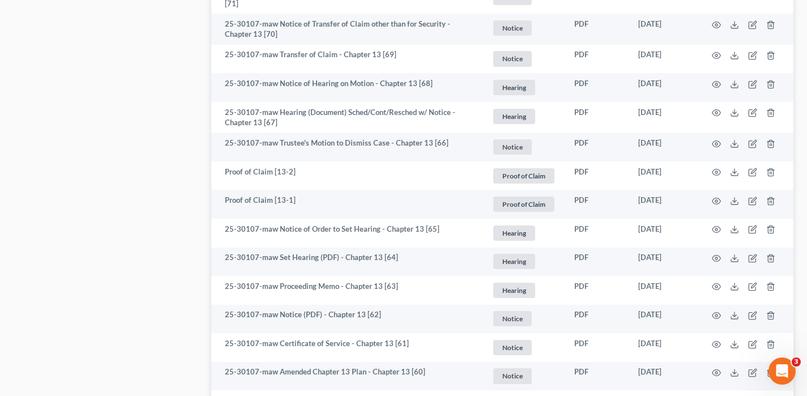
scroll to position [2161, 0]
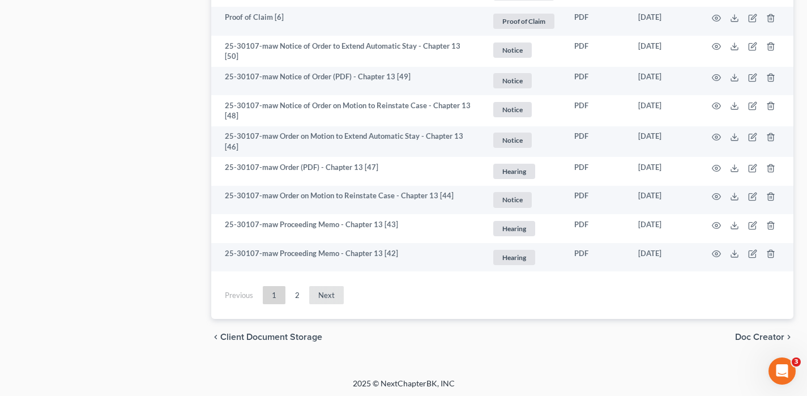
click at [323, 299] on link "Next" at bounding box center [326, 295] width 35 height 18
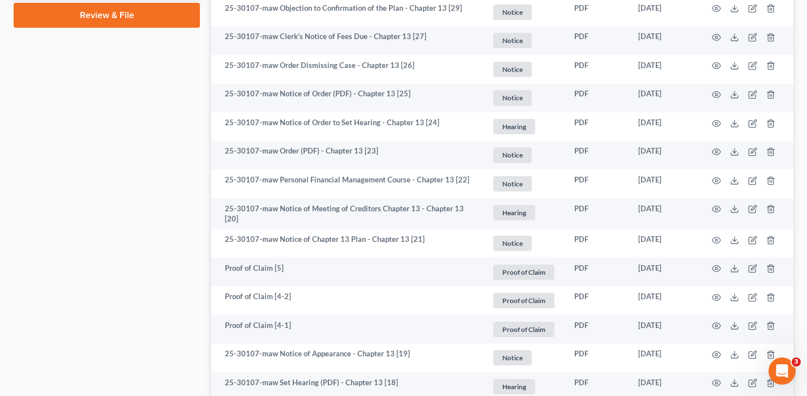
scroll to position [652, 0]
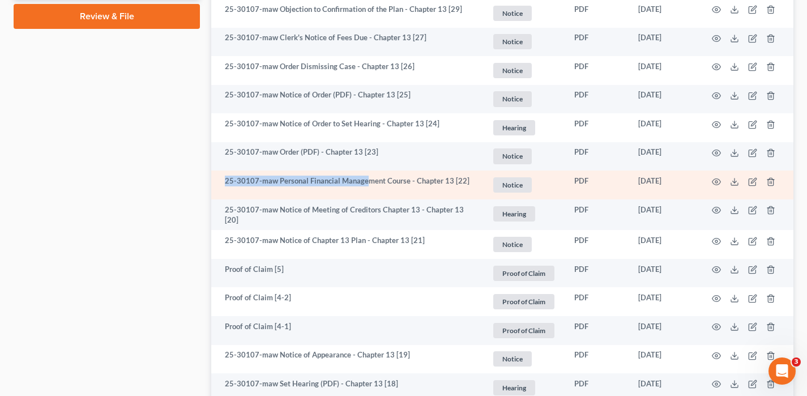
drag, startPoint x: 365, startPoint y: 177, endPoint x: 344, endPoint y: 173, distance: 20.8
click at [344, 173] on td "25-30107-maw Personal Financial Management Course - Chapter 13 [22]" at bounding box center [346, 184] width 271 height 29
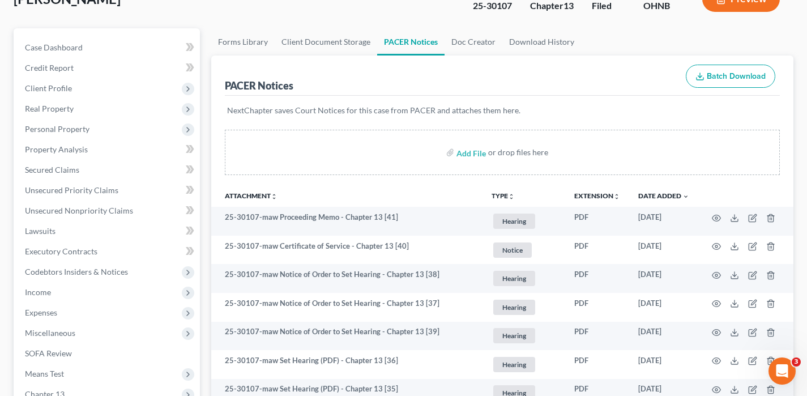
scroll to position [0, 0]
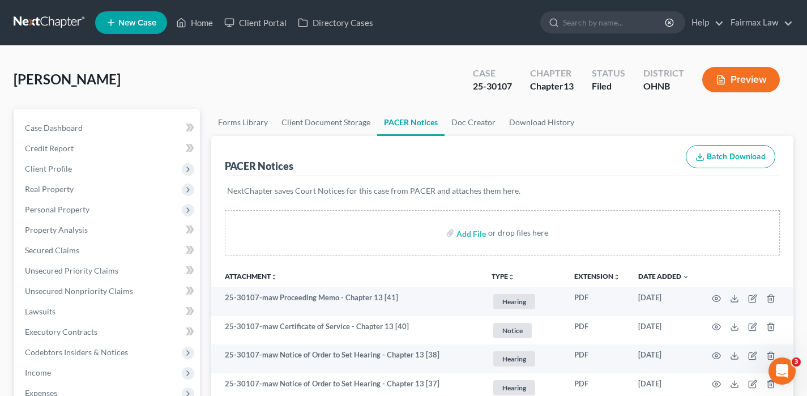
click at [42, 25] on link at bounding box center [50, 22] width 72 height 20
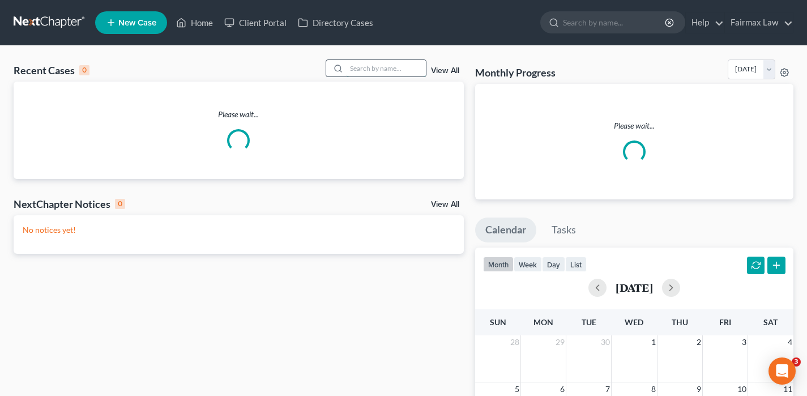
click at [362, 70] on input "search" at bounding box center [385, 68] width 79 height 16
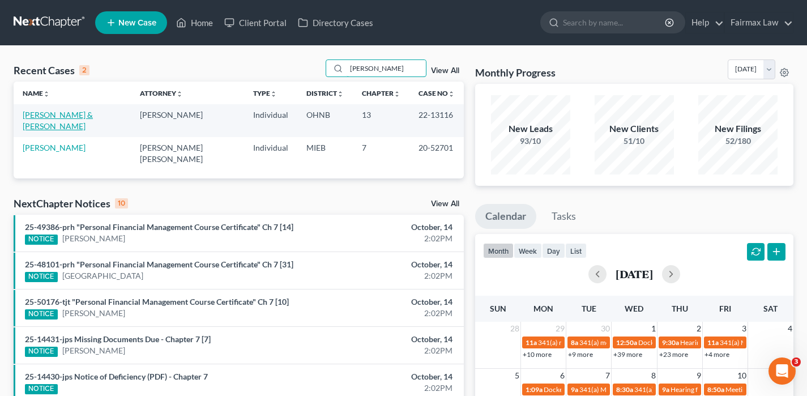
type input "[PERSON_NAME]"
click at [61, 114] on link "[PERSON_NAME] & [PERSON_NAME]" at bounding box center [58, 120] width 70 height 21
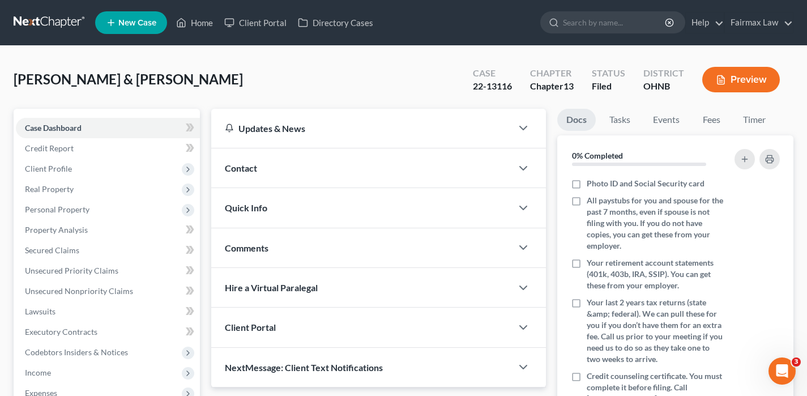
scroll to position [333, 0]
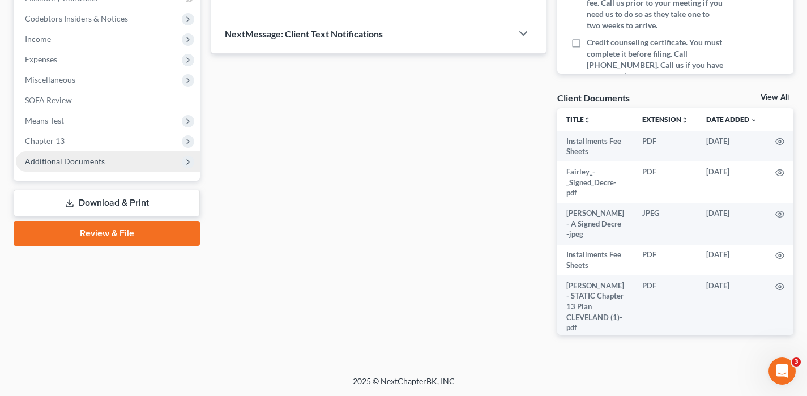
click at [61, 164] on span "Additional Documents" at bounding box center [65, 161] width 80 height 10
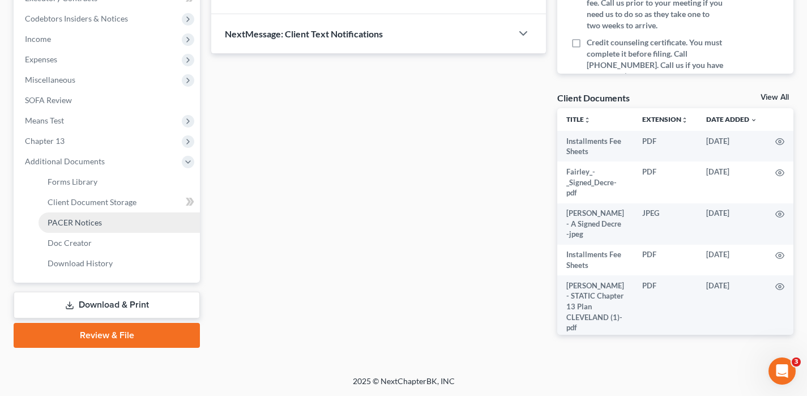
click at [100, 226] on span "PACER Notices" at bounding box center [75, 222] width 54 height 10
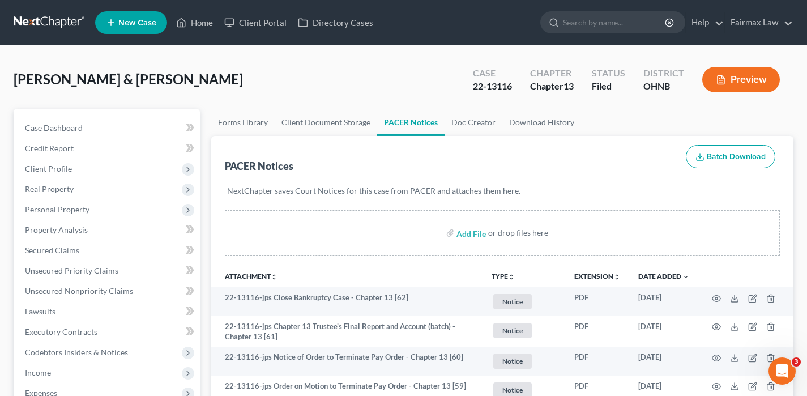
click at [46, 17] on link at bounding box center [50, 22] width 72 height 20
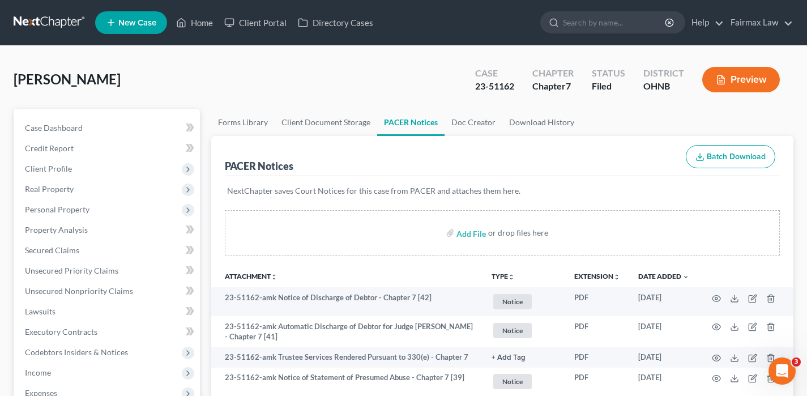
click at [76, 21] on link at bounding box center [50, 22] width 72 height 20
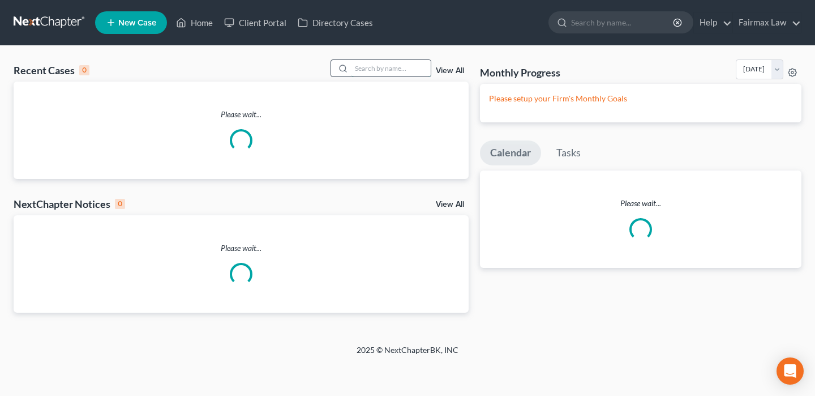
click at [370, 74] on input "search" at bounding box center [390, 68] width 79 height 16
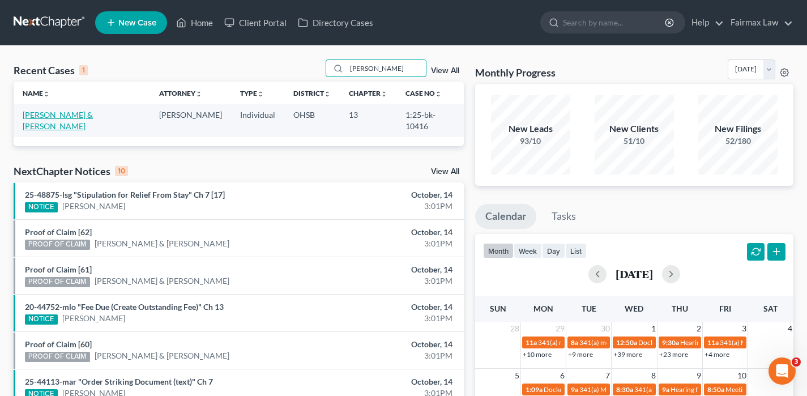
type input "kazee"
click at [59, 113] on link "Kazee, Jeremy & Nekka" at bounding box center [58, 120] width 70 height 21
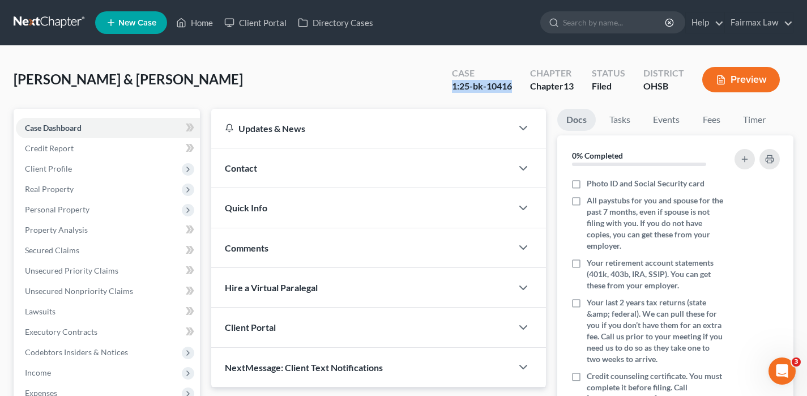
drag, startPoint x: 451, startPoint y: 87, endPoint x: 441, endPoint y: 87, distance: 10.2
click at [443, 87] on div "Case 1:25-bk-10416" at bounding box center [482, 80] width 78 height 33
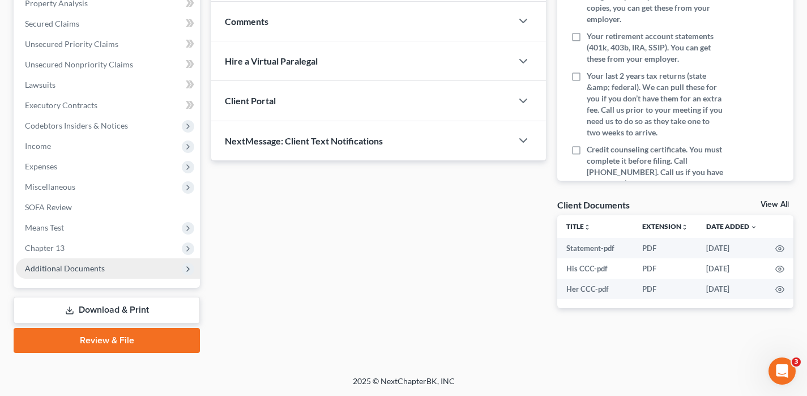
click at [61, 268] on span "Additional Documents" at bounding box center [65, 268] width 80 height 10
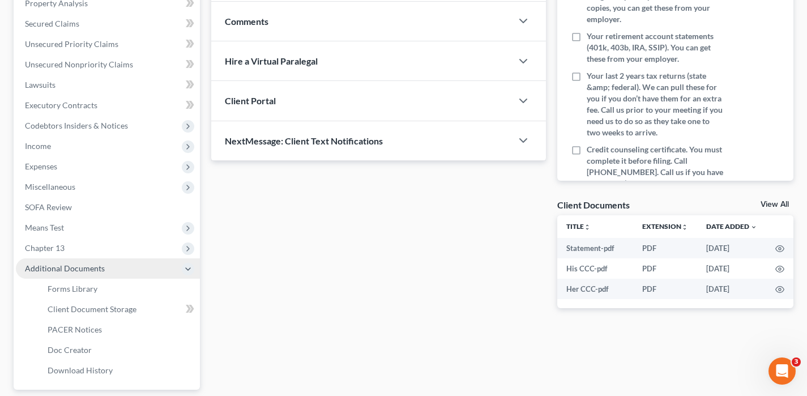
scroll to position [253, 0]
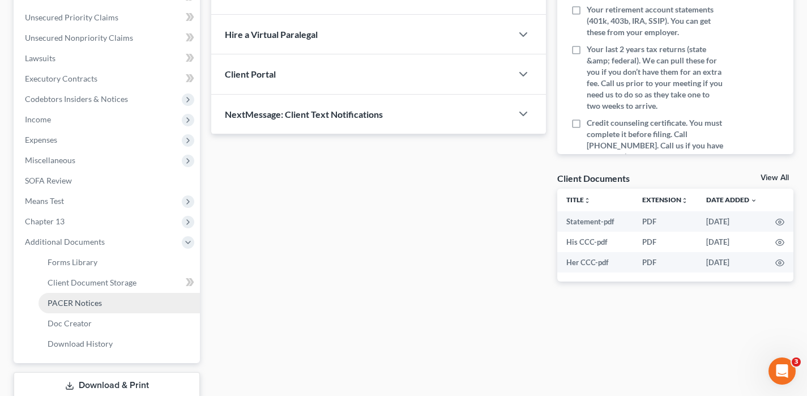
click at [70, 301] on span "PACER Notices" at bounding box center [75, 303] width 54 height 10
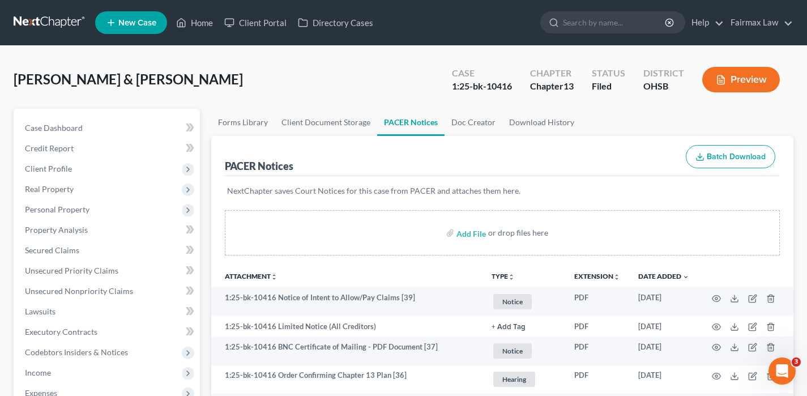
scroll to position [110, 0]
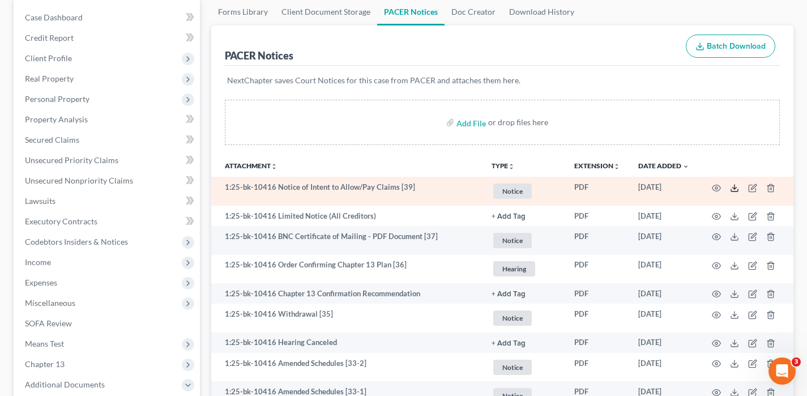
click at [735, 187] on icon at bounding box center [734, 187] width 9 height 9
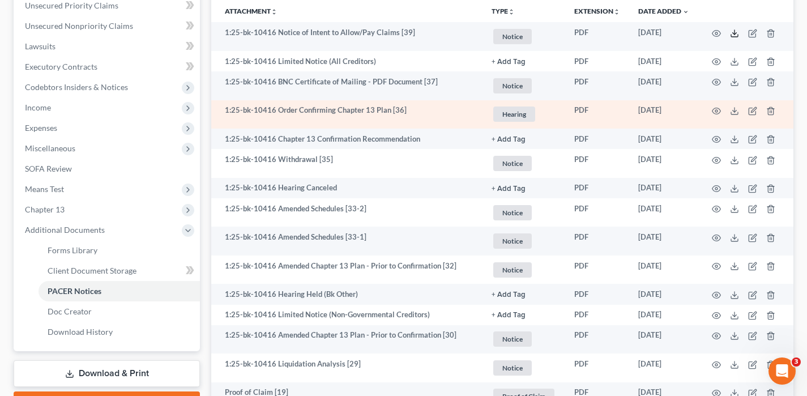
scroll to position [271, 0]
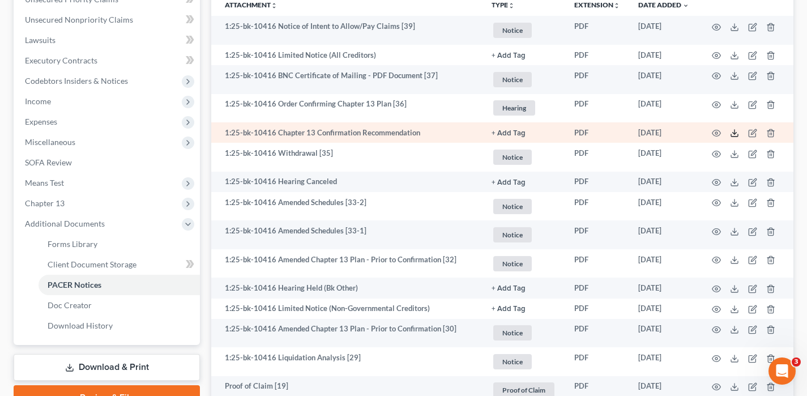
click at [737, 135] on icon at bounding box center [734, 135] width 7 height 2
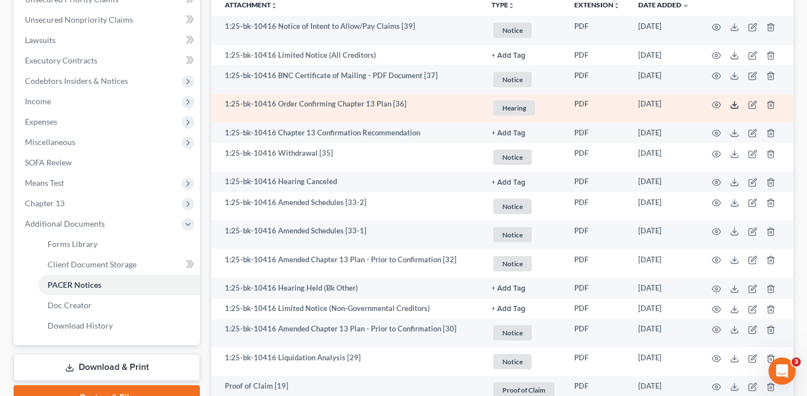
click at [734, 105] on polyline at bounding box center [734, 105] width 4 height 2
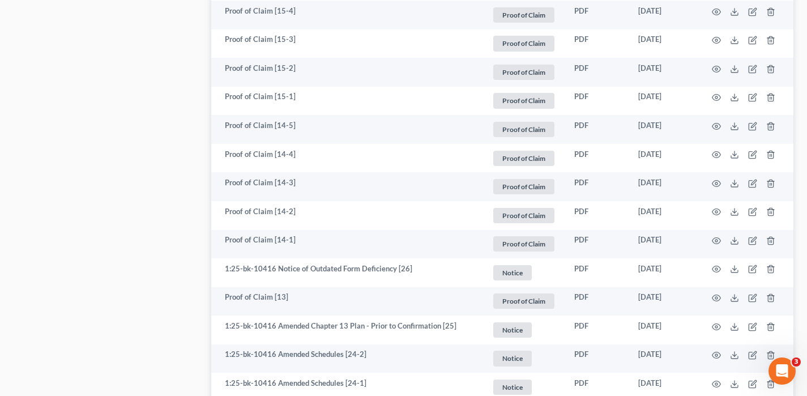
scroll to position [1281, 0]
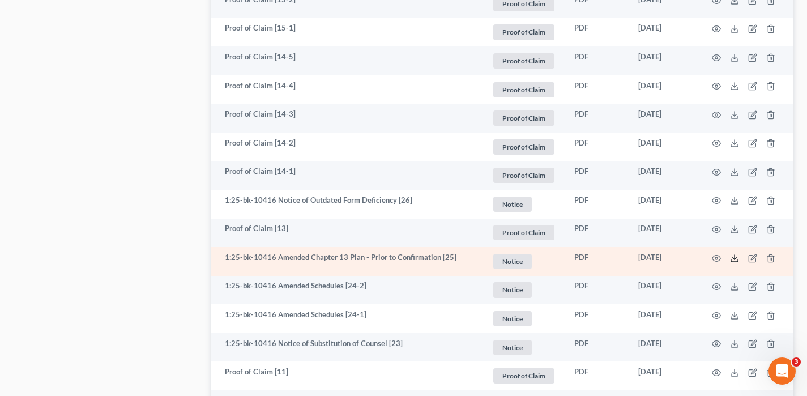
click at [735, 260] on icon at bounding box center [734, 258] width 9 height 9
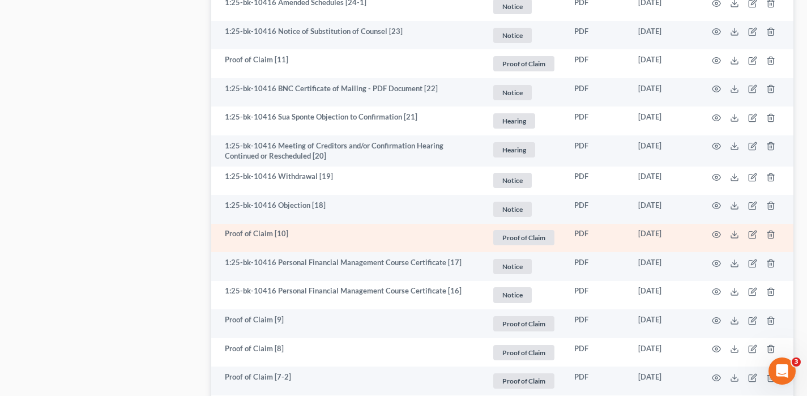
scroll to position [1590, 0]
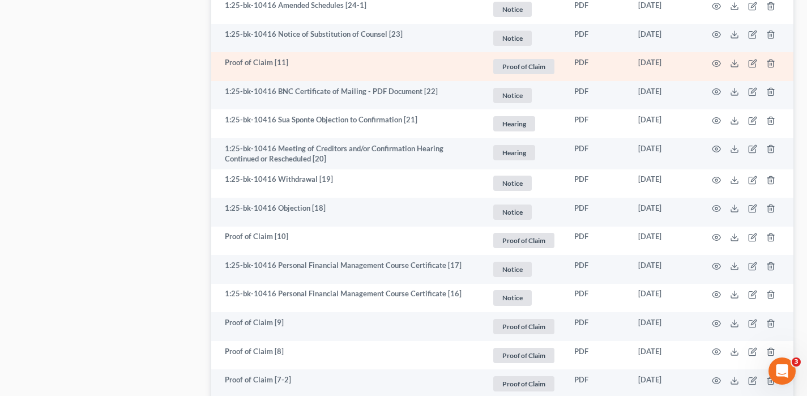
click at [727, 56] on td at bounding box center [745, 66] width 95 height 29
click at [730, 59] on icon at bounding box center [734, 63] width 9 height 9
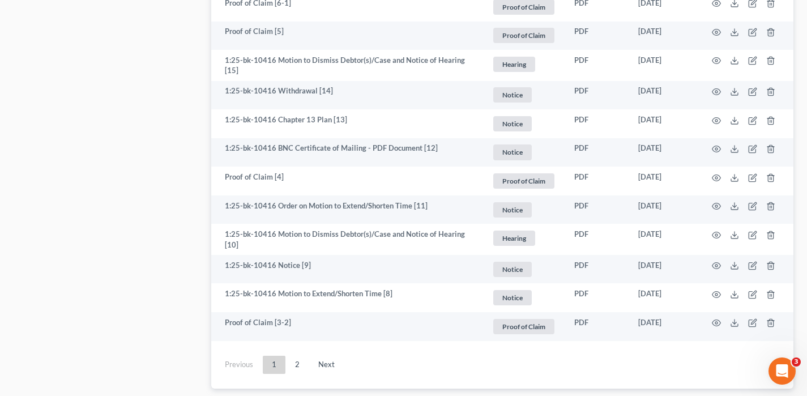
scroll to position [2122, 0]
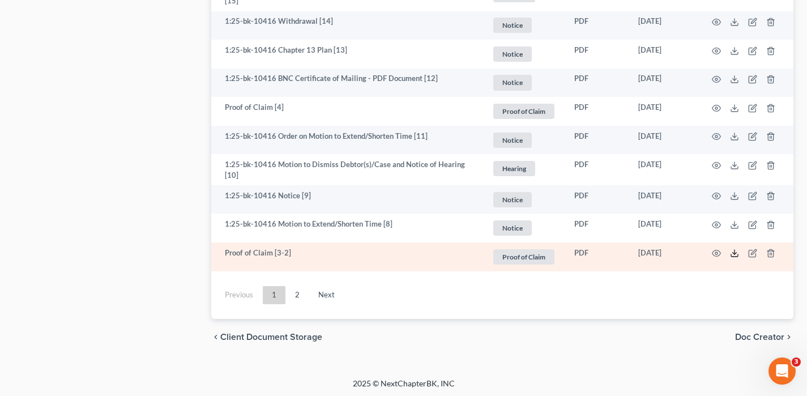
click at [730, 249] on icon at bounding box center [734, 252] width 9 height 9
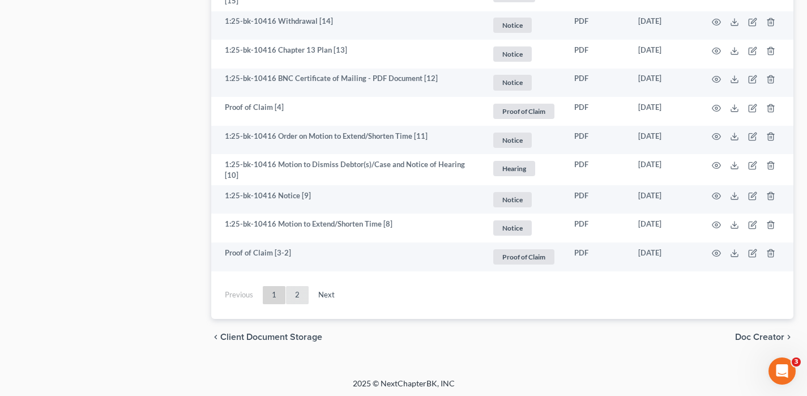
click at [298, 290] on link "2" at bounding box center [297, 295] width 23 height 18
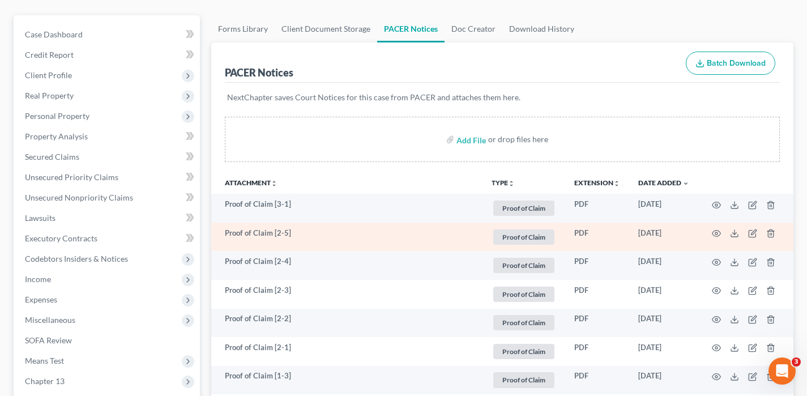
scroll to position [98, 0]
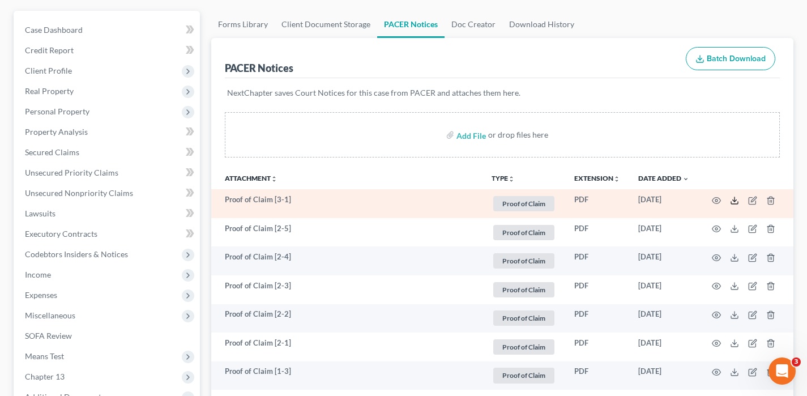
click at [732, 198] on icon at bounding box center [734, 200] width 9 height 9
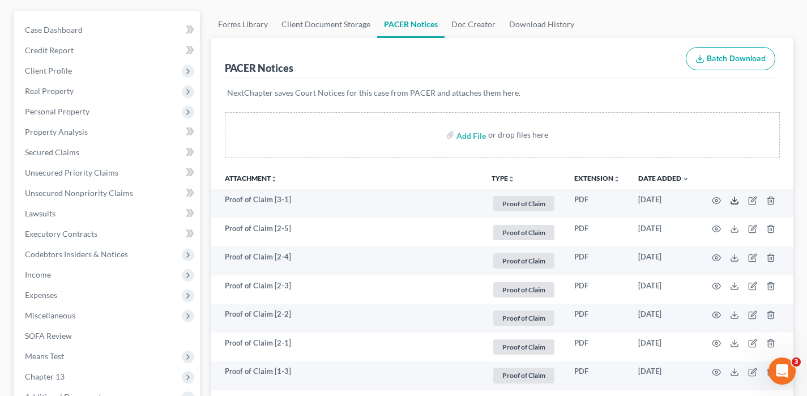
scroll to position [460, 0]
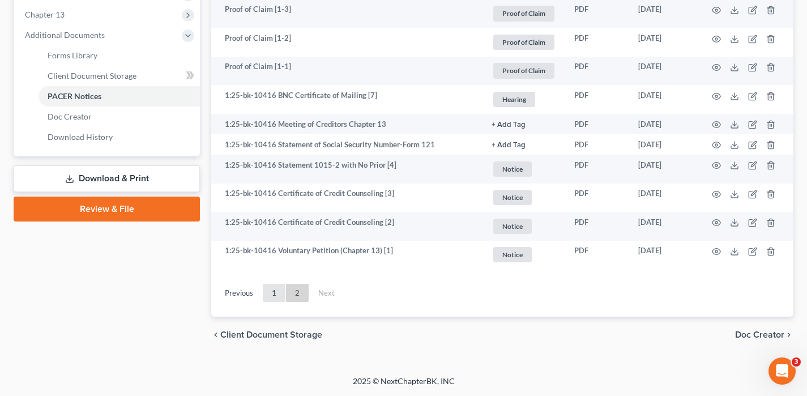
click at [275, 296] on link "1" at bounding box center [274, 293] width 23 height 18
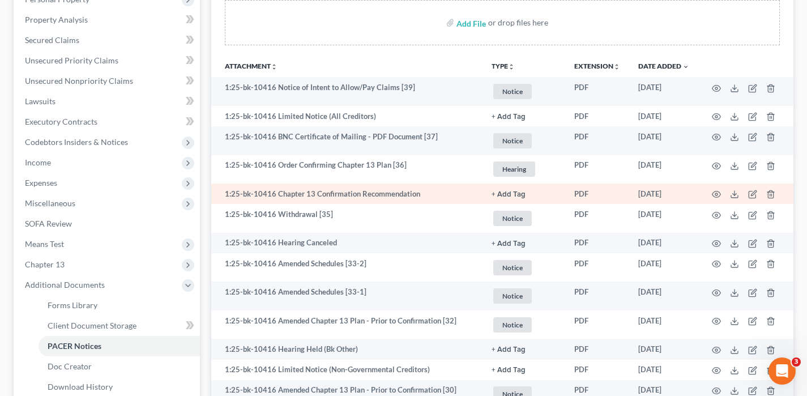
scroll to position [209, 0]
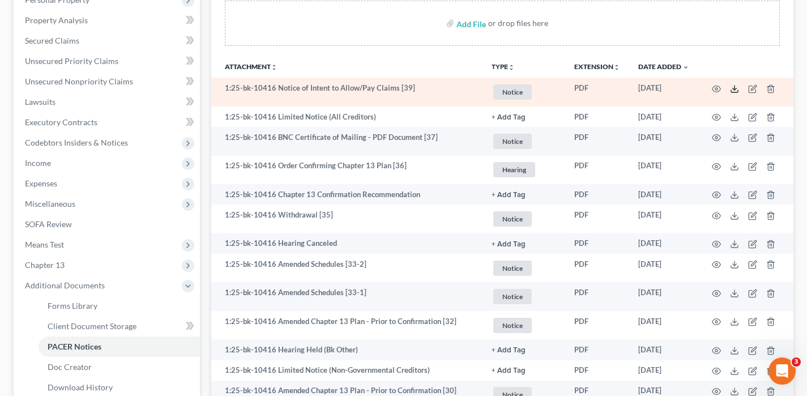
click at [734, 89] on line at bounding box center [734, 87] width 0 height 5
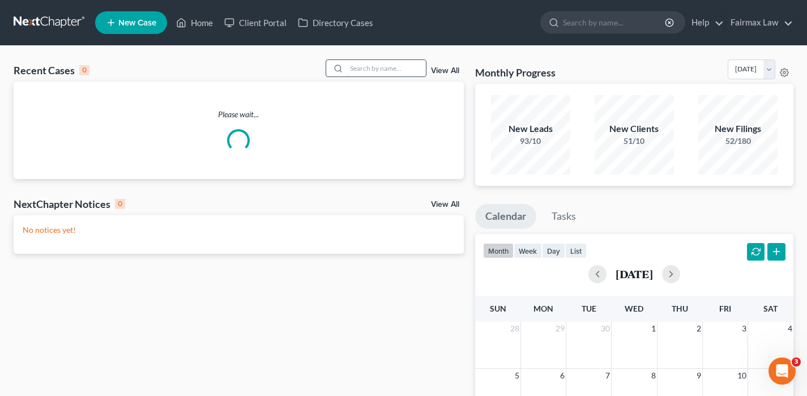
click at [359, 68] on input "search" at bounding box center [385, 68] width 79 height 16
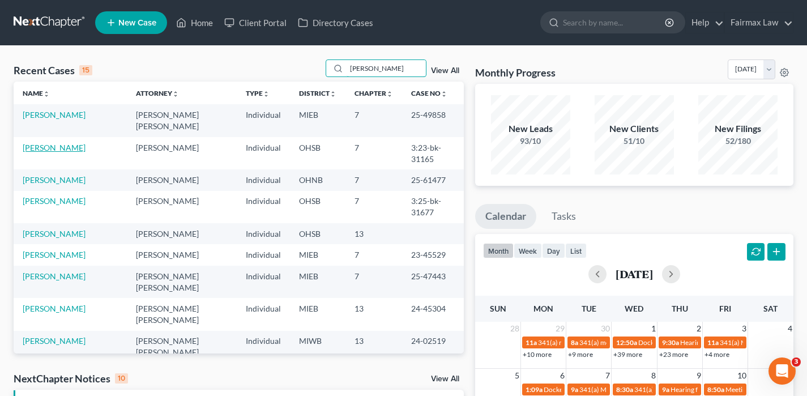
type input "[PERSON_NAME]"
click at [47, 143] on link "[PERSON_NAME]" at bounding box center [54, 148] width 63 height 10
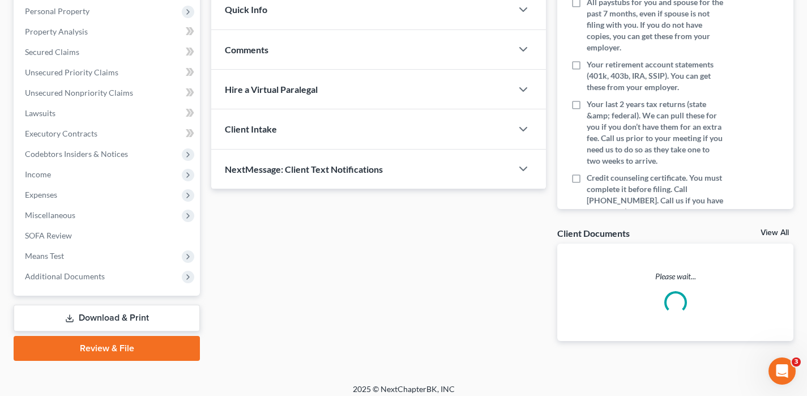
scroll to position [206, 0]
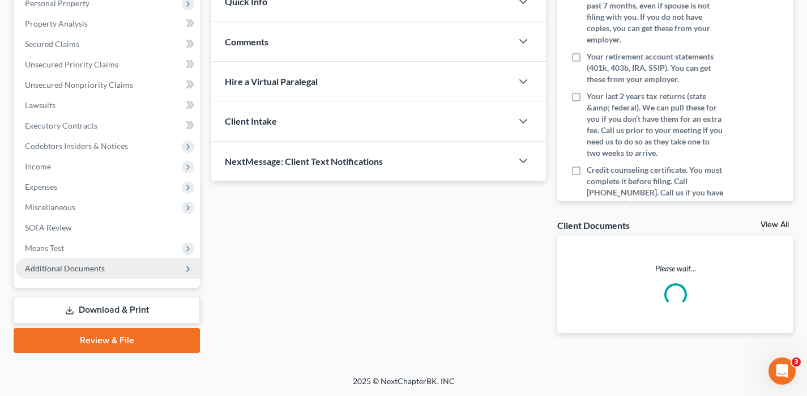
click at [70, 272] on span "Additional Documents" at bounding box center [65, 268] width 80 height 10
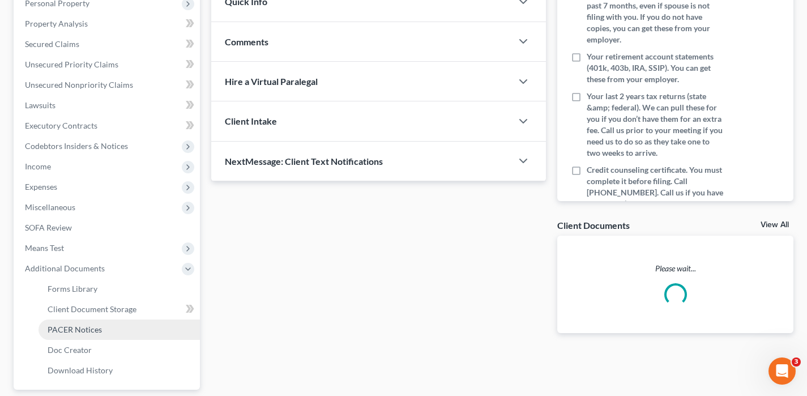
click at [71, 327] on span "PACER Notices" at bounding box center [75, 329] width 54 height 10
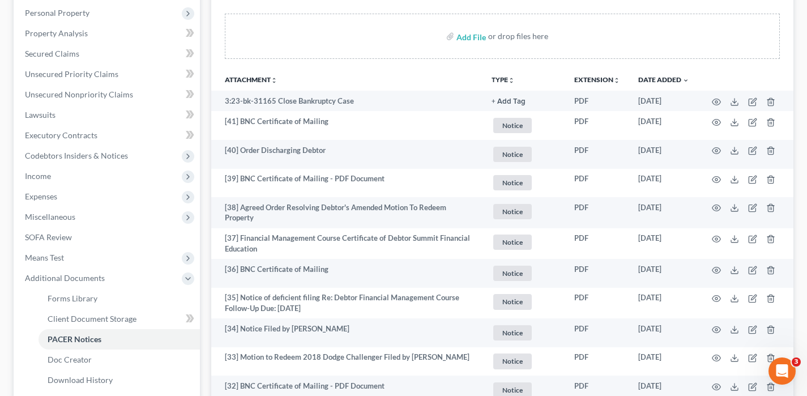
scroll to position [218, 0]
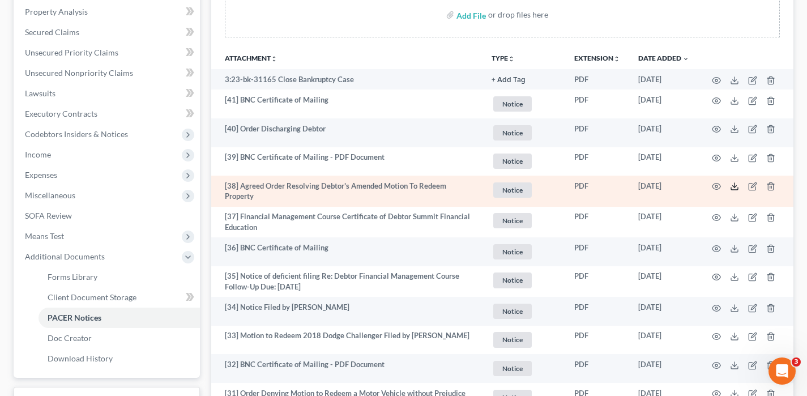
click at [734, 186] on icon at bounding box center [734, 186] width 9 height 9
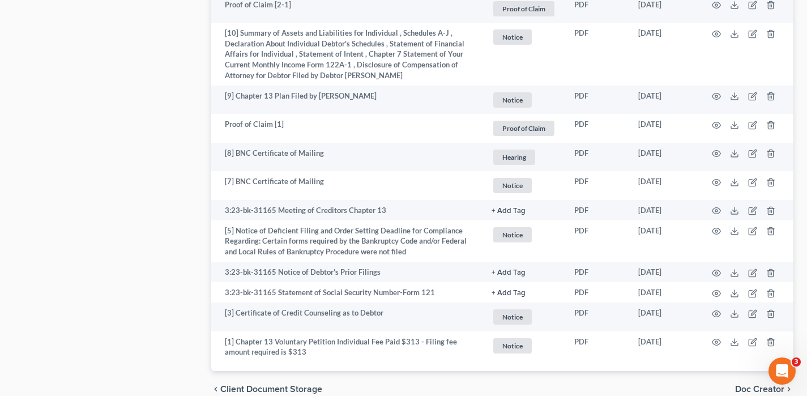
scroll to position [1785, 0]
